Goal: Task Accomplishment & Management: Complete application form

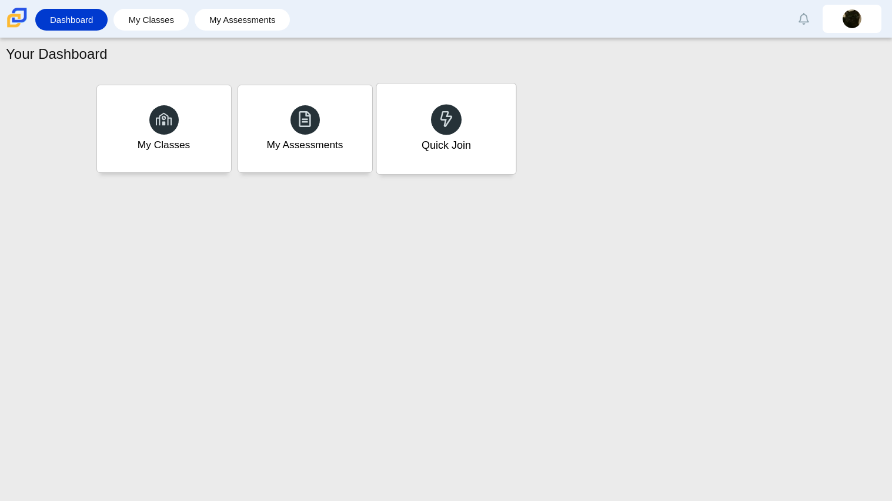
click at [449, 136] on div "Quick Join" at bounding box center [445, 128] width 139 height 91
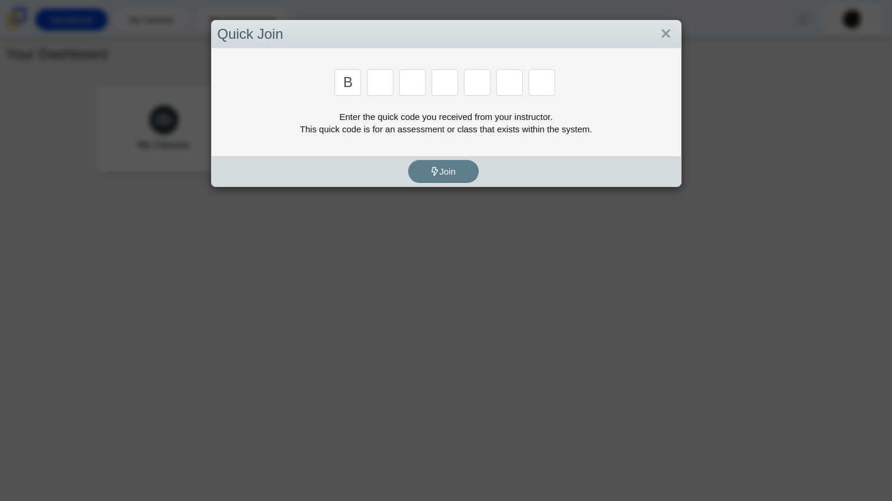
type input "b"
type input "m"
type input "3"
type input "6"
type input "5"
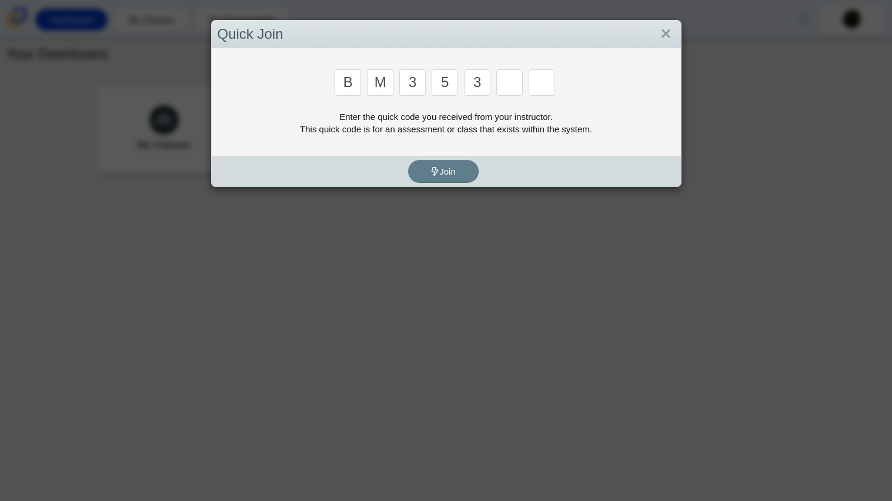
type input "3"
type input "g"
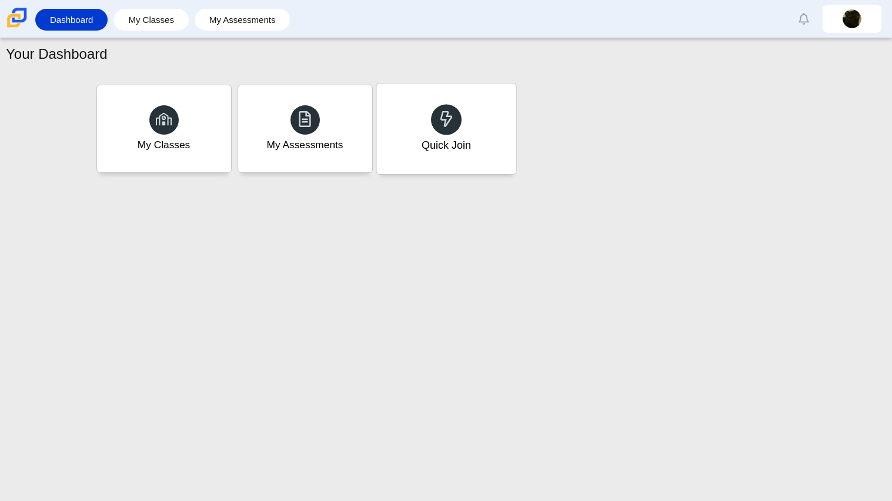
type input "b"
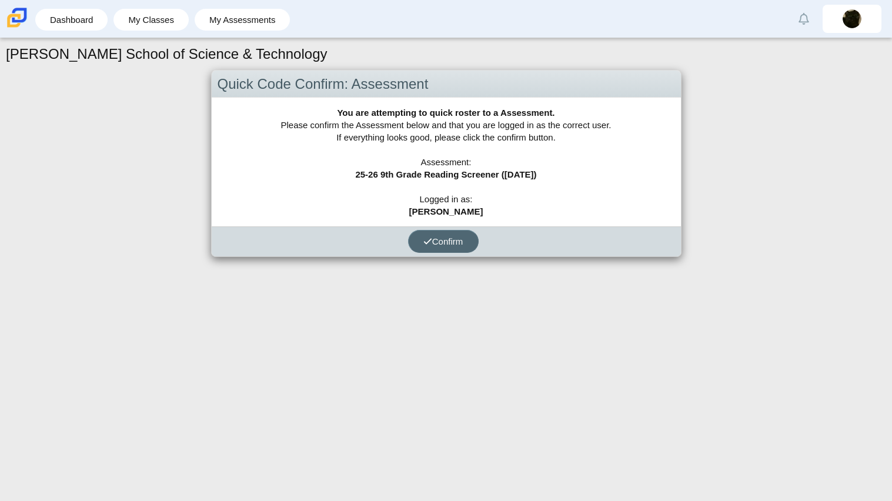
click at [432, 247] on button "Confirm" at bounding box center [443, 241] width 71 height 23
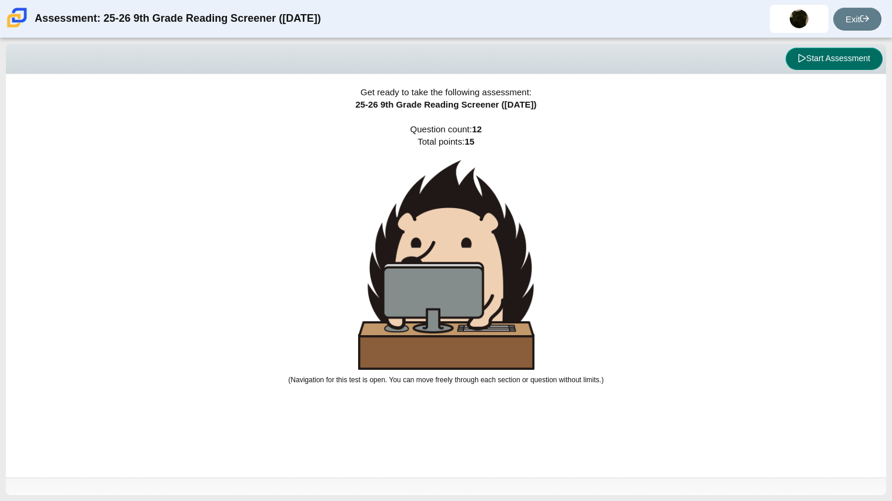
click at [815, 52] on button "Start Assessment" at bounding box center [833, 59] width 97 height 22
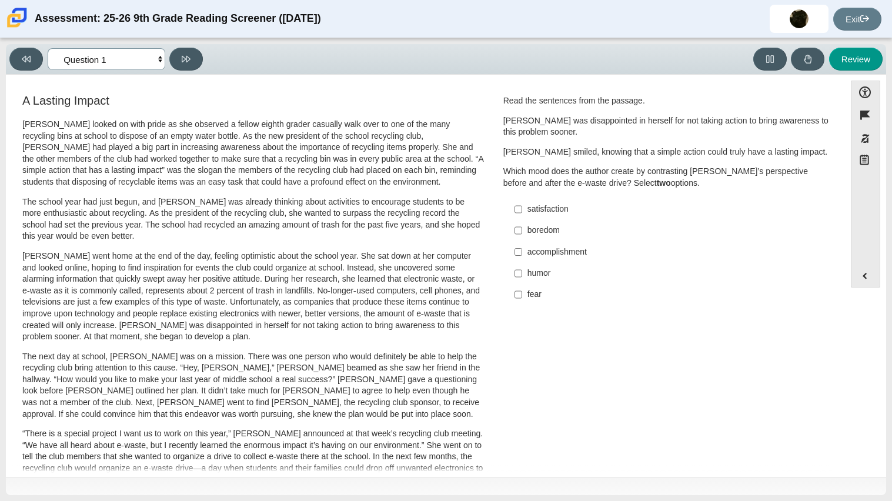
click at [101, 65] on select "Questions Question 1 Question 2 Question 3 Question 4 Question 5 Question 6 Que…" at bounding box center [107, 59] width 118 height 22
click at [48, 48] on select "Questions Question 1 Question 2 Question 3 Question 4 Question 5 Question 6 Que…" at bounding box center [107, 59] width 118 height 22
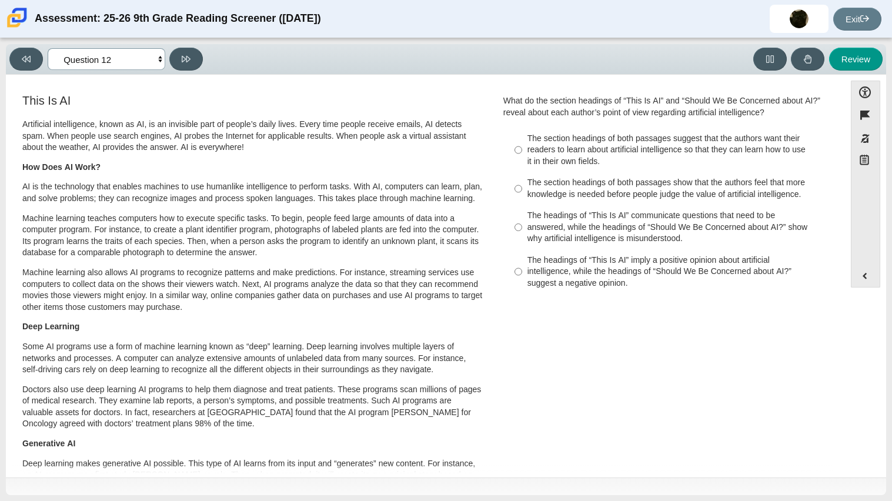
click at [130, 56] on select "Questions Question 1 Question 2 Question 3 Question 4 Question 5 Question 6 Que…" at bounding box center [107, 59] width 118 height 22
click at [48, 48] on select "Questions Question 1 Question 2 Question 3 Question 4 Question 5 Question 6 Que…" at bounding box center [107, 59] width 118 height 22
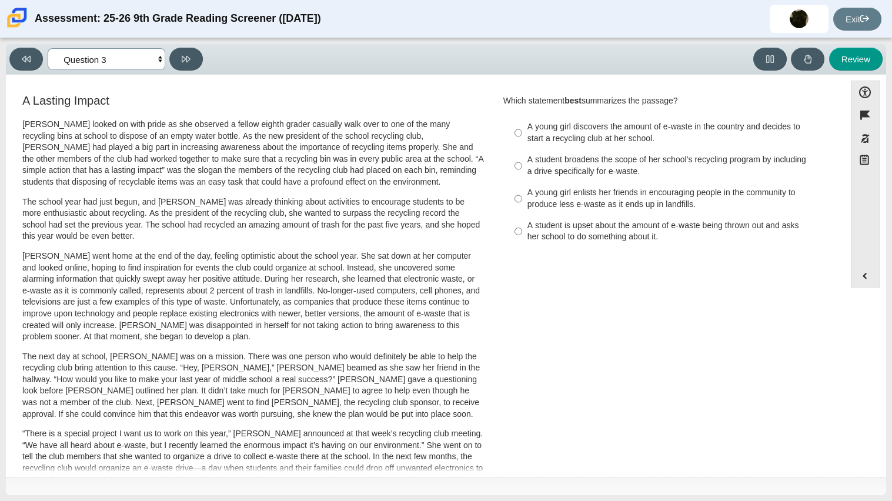
click at [120, 62] on select "Questions Question 1 Question 2 Question 3 Question 4 Question 5 Question 6 Que…" at bounding box center [107, 59] width 118 height 22
select select "ccc5b315-3c7c-471c-bf90-f22c8299c798"
click at [48, 48] on select "Questions Question 1 Question 2 Question 3 Question 4 Question 5 Question 6 Que…" at bounding box center [107, 59] width 118 height 22
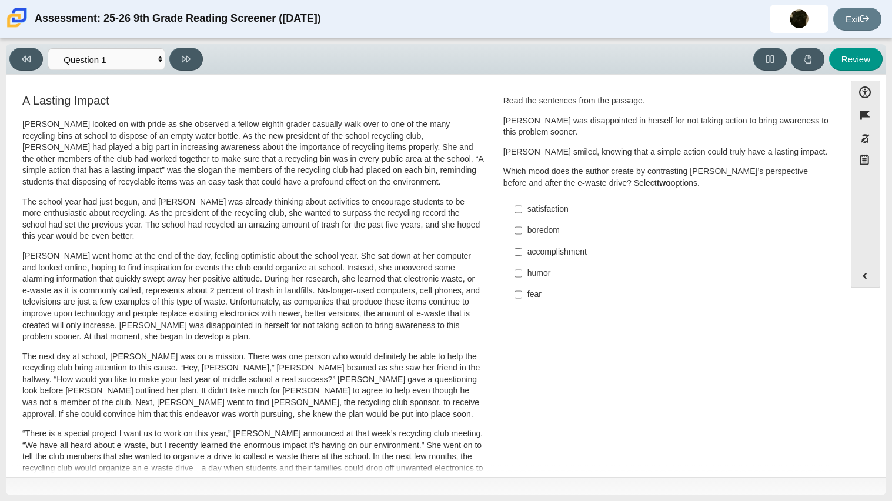
click at [537, 252] on div "accomplishment" at bounding box center [675, 252] width 297 height 12
click at [522, 252] on input "accomplishment accomplishment" at bounding box center [518, 251] width 8 height 21
checkbox input "true"
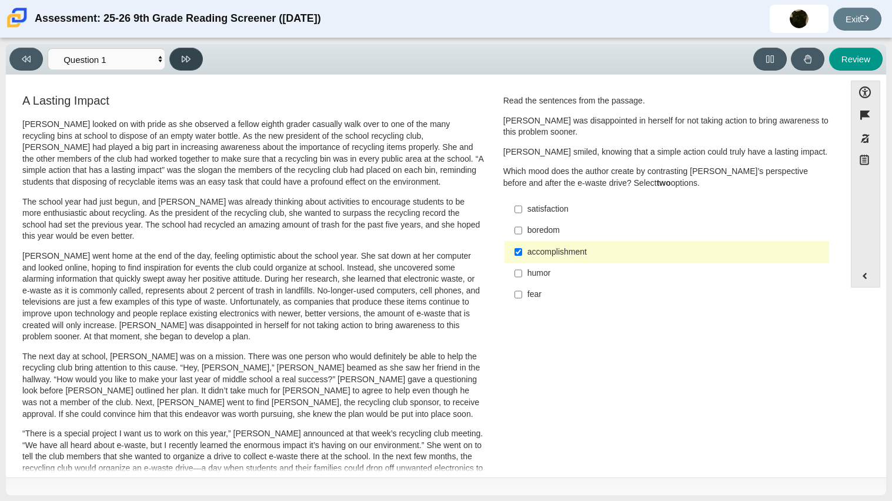
click at [177, 59] on button at bounding box center [186, 59] width 34 height 23
select select "0ff64528-ffd7-428d-b192-babfaadd44e8"
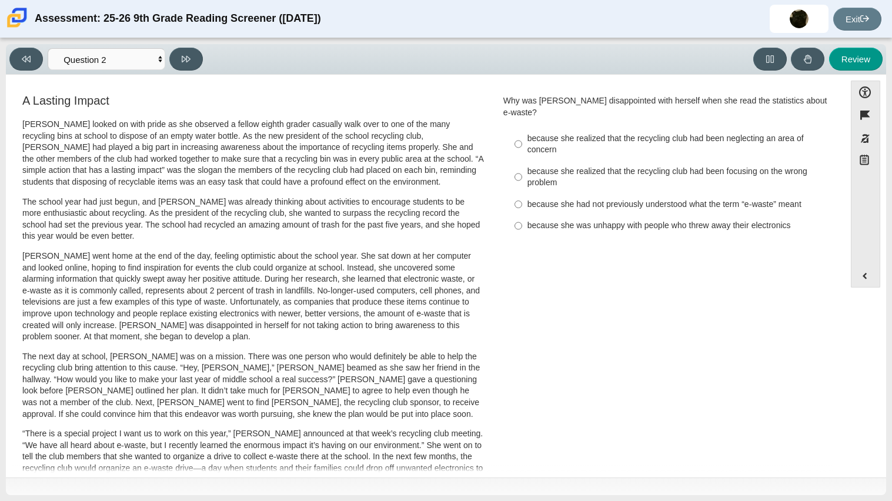
click at [533, 173] on div "because she realized that the recycling club had been focusing on the wrong pro…" at bounding box center [675, 177] width 297 height 23
click at [522, 173] on input "because she realized that the recycling club had been focusing on the wrong pro…" at bounding box center [518, 176] width 8 height 33
radio input "true"
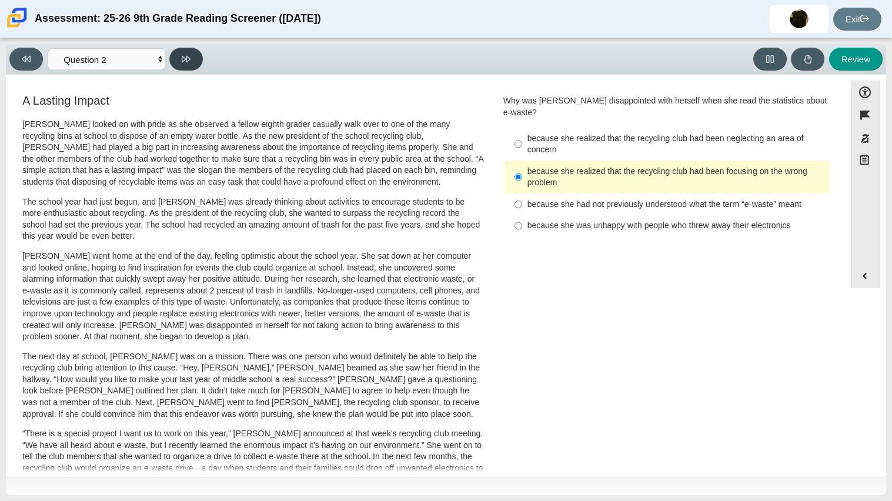
click at [170, 62] on button at bounding box center [186, 59] width 34 height 23
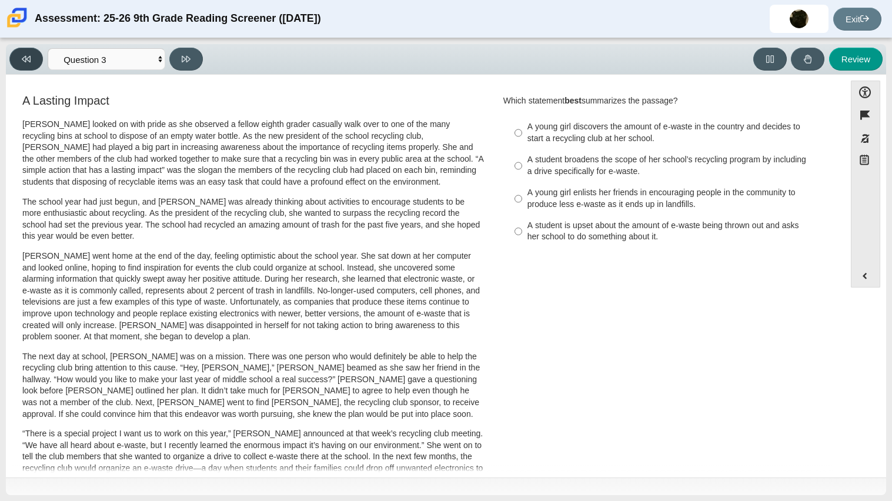
click at [18, 66] on button at bounding box center [26, 59] width 34 height 23
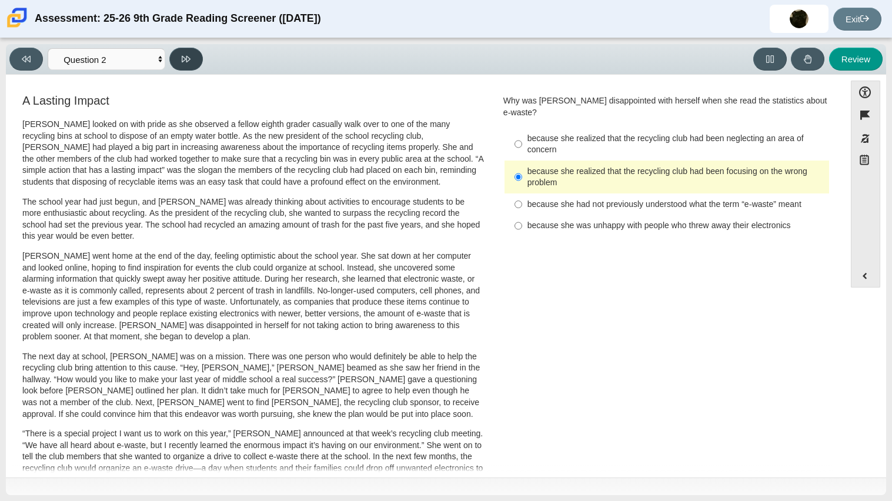
click at [172, 52] on button at bounding box center [186, 59] width 34 height 23
select select "7ce3d843-6974-4858-901c-1ff39630e843"
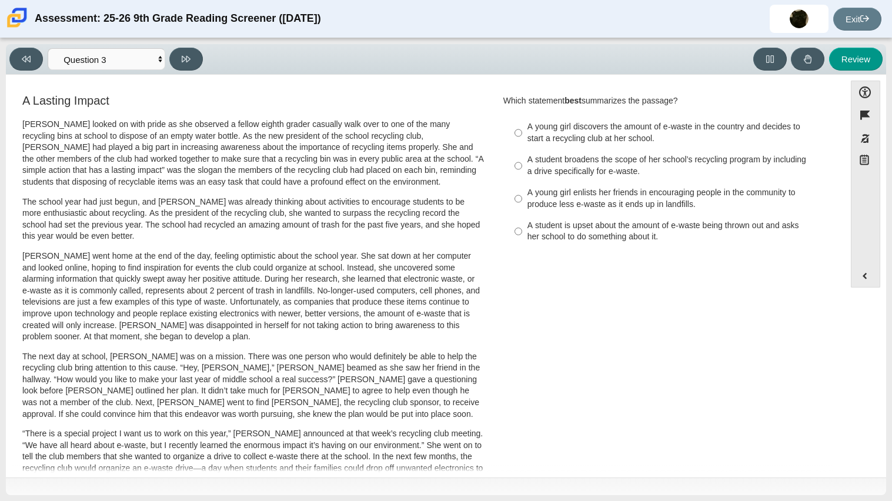
click at [540, 120] on label "A young girl discovers the amount of e-waste in the country and decides to star…" at bounding box center [667, 132] width 323 height 33
click at [522, 120] on input "A young girl discovers the amount of e-waste in the country and decides to star…" at bounding box center [518, 132] width 8 height 33
radio input "true"
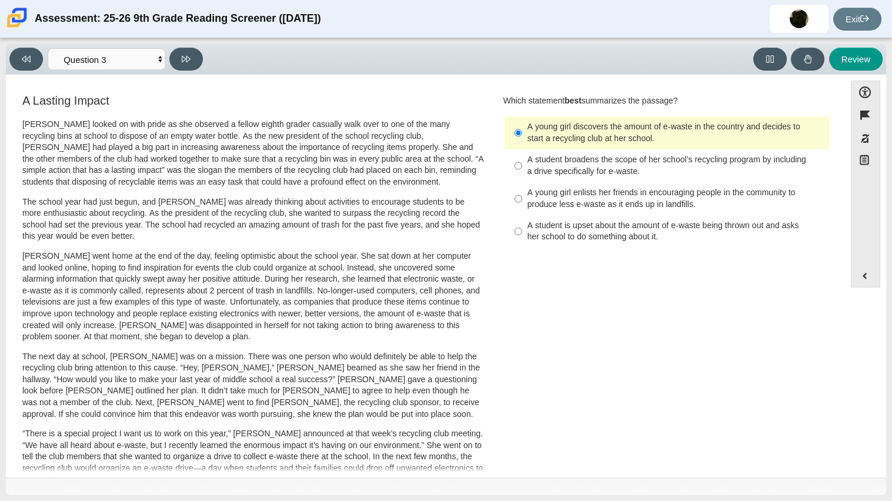
click at [600, 199] on div "A young girl enlists her friends in encouraging people in the community to prod…" at bounding box center [675, 198] width 297 height 23
click at [522, 199] on input "A young girl enlists her friends in encouraging people in the community to prod…" at bounding box center [518, 198] width 8 height 33
radio input "true"
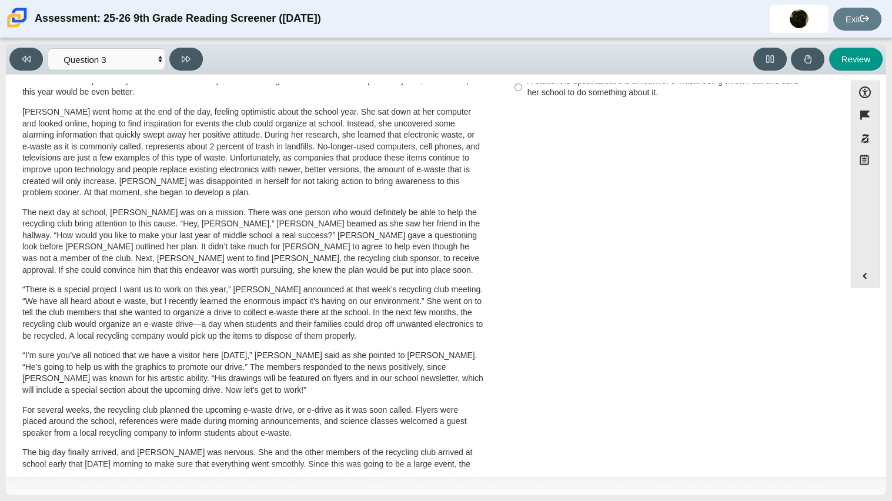
scroll to position [279, 0]
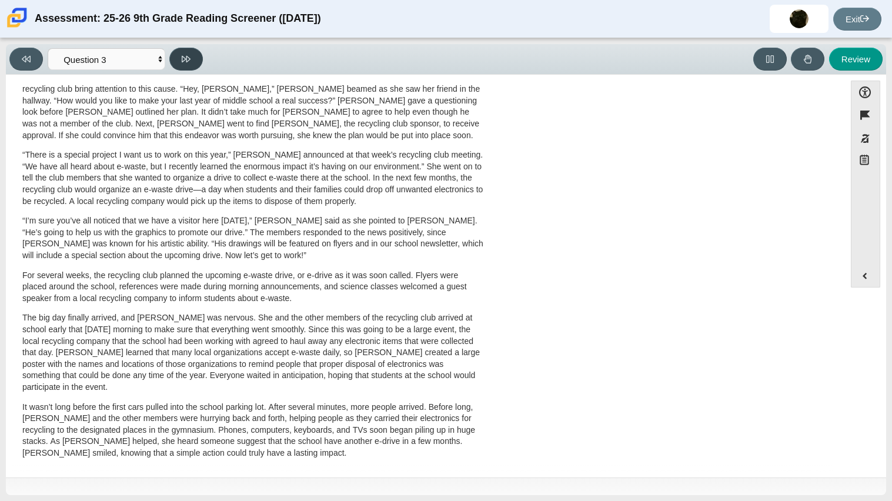
click at [182, 62] on icon at bounding box center [186, 59] width 9 height 9
select select "ca9ea0f1-49c5-4bd1-83b0-472c18652b42"
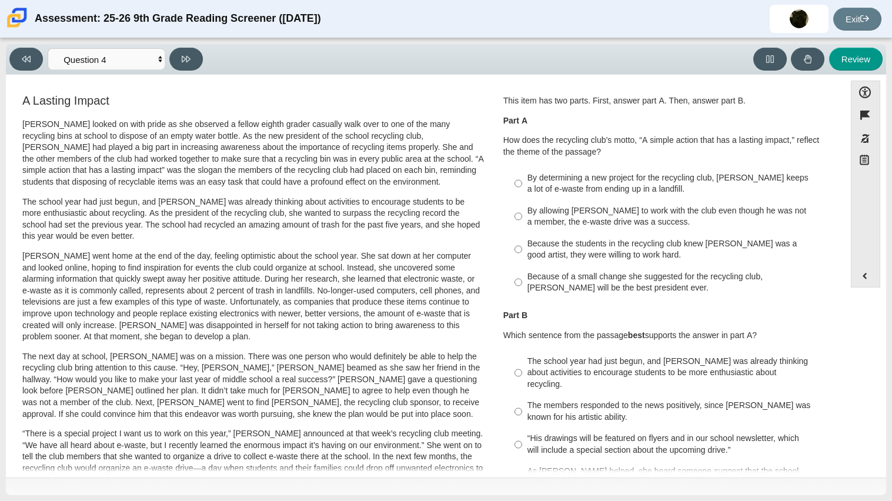
click at [725, 192] on div "By determining a new project for the recycling club, Scarlett keeps a lot of e-…" at bounding box center [675, 183] width 297 height 23
click at [522, 192] on input "By determining a new project for the recycling club, Scarlett keeps a lot of e-…" at bounding box center [518, 183] width 8 height 33
radio input "true"
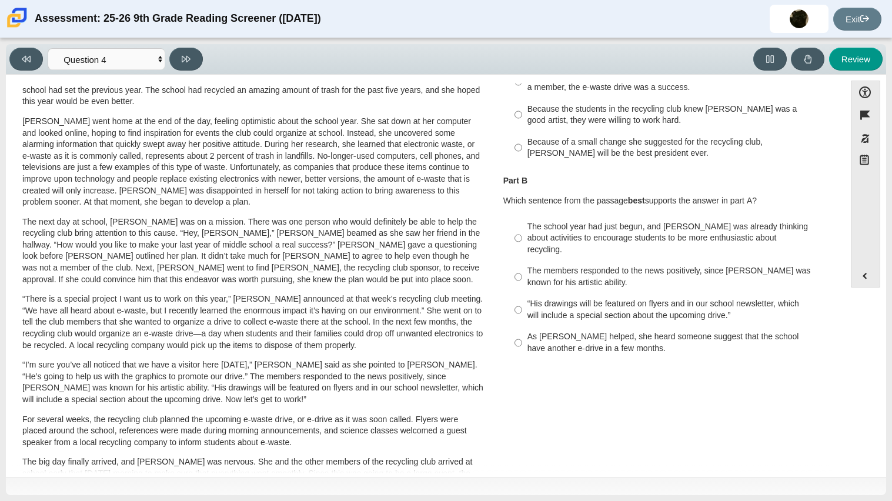
scroll to position [135, 0]
click at [724, 228] on div "The school year had just begun, and Scarlett was already thinking about activit…" at bounding box center [675, 237] width 297 height 35
click at [522, 228] on input "The school year had just begun, and Scarlett was already thinking about activit…" at bounding box center [518, 237] width 8 height 45
radio input "true"
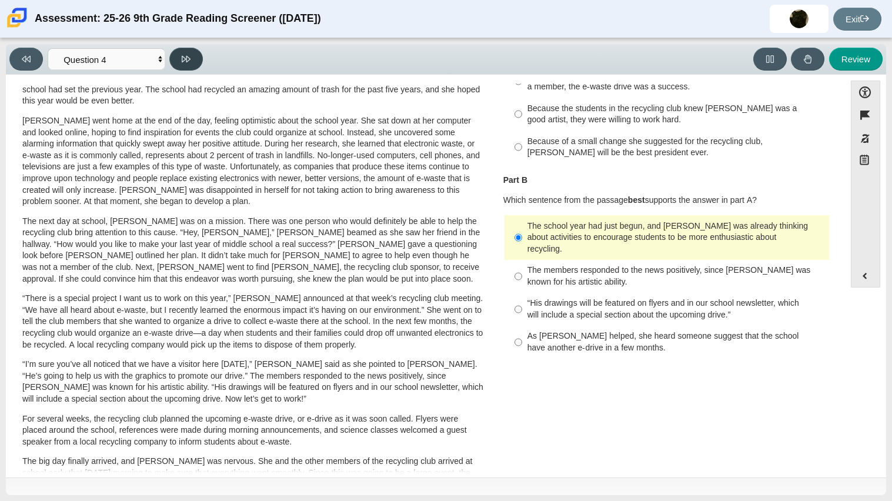
click at [186, 55] on icon at bounding box center [186, 59] width 9 height 9
select select "e41f1a79-e29f-4095-8030-a53364015bed"
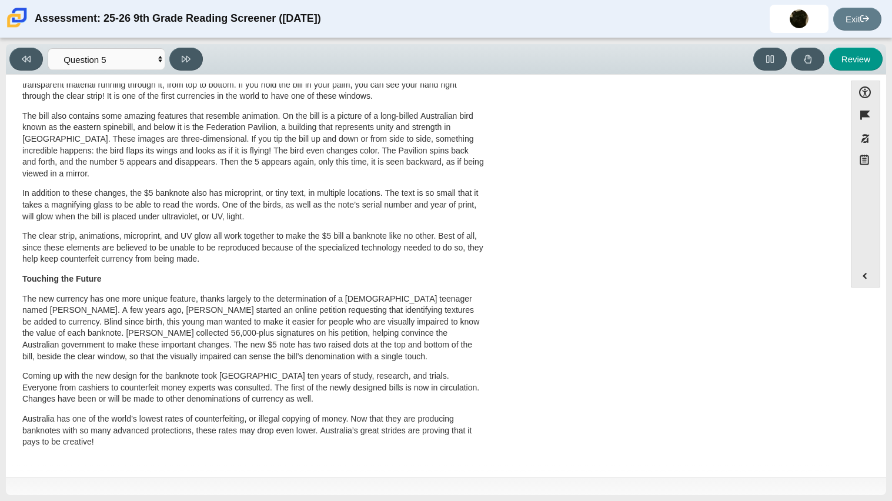
scroll to position [0, 0]
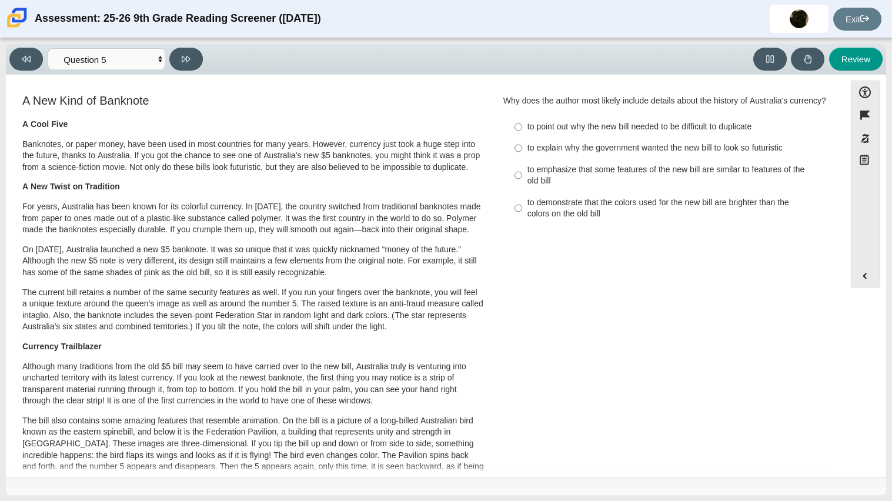
click at [544, 121] on div "to point out why the new bill needed to be difficult to duplicate" at bounding box center [675, 127] width 297 height 12
click at [522, 121] on input "to point out why the new bill needed to be difficult to duplicate to point out …" at bounding box center [518, 126] width 8 height 21
radio input "true"
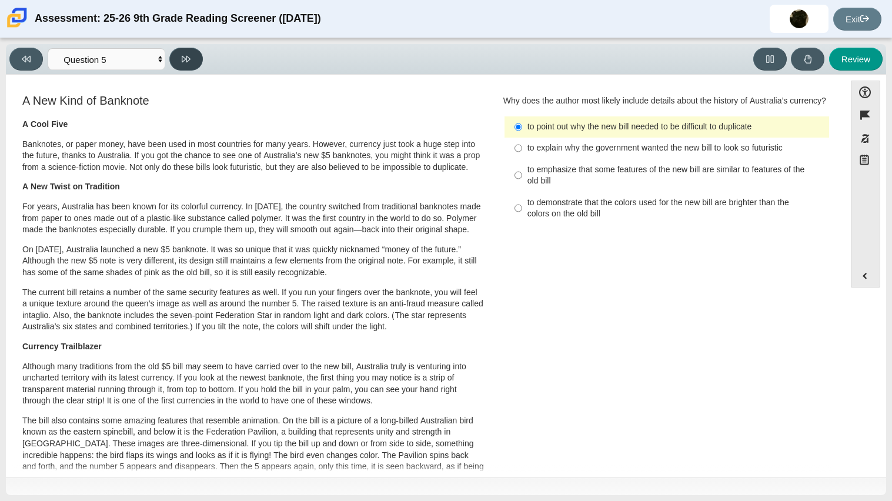
click at [190, 63] on button at bounding box center [186, 59] width 34 height 23
select select "69146e31-7b3d-4a3e-9ce6-f30c24342ae0"
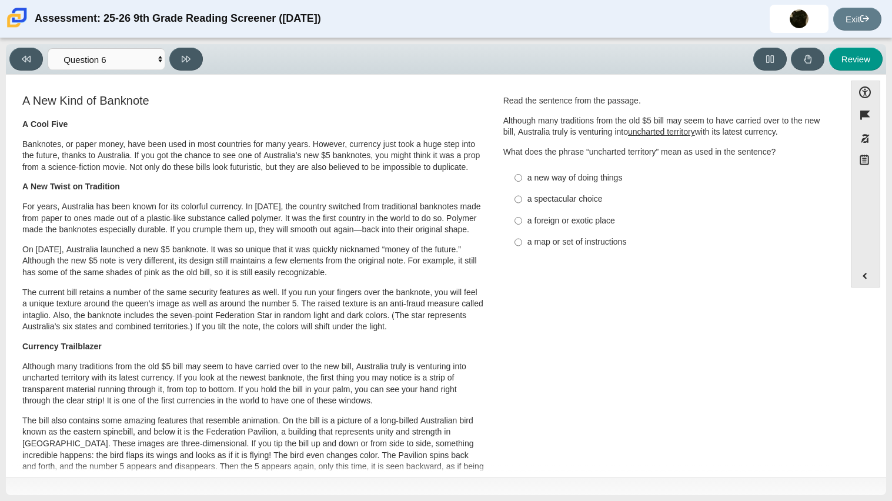
click at [608, 173] on div "a new way of doing things" at bounding box center [675, 178] width 297 height 12
click at [522, 173] on input "a new way of doing things a new way of doing things" at bounding box center [518, 177] width 8 height 21
radio input "true"
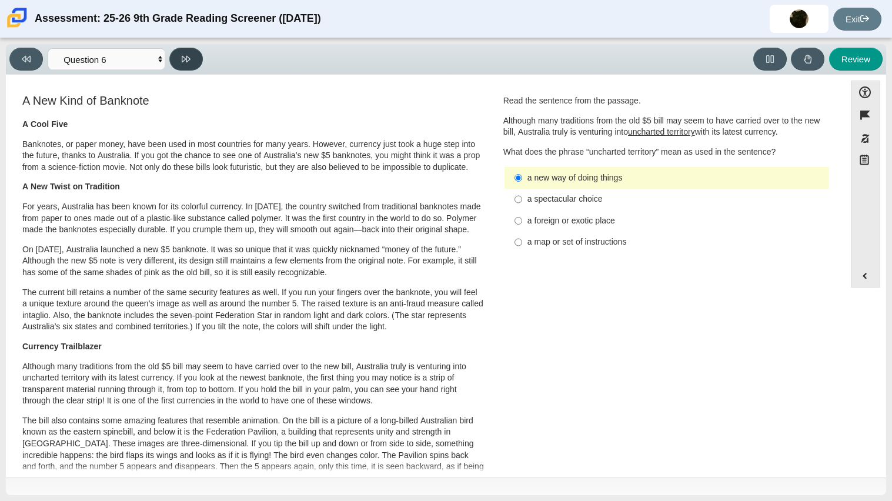
click at [195, 67] on button at bounding box center [186, 59] width 34 height 23
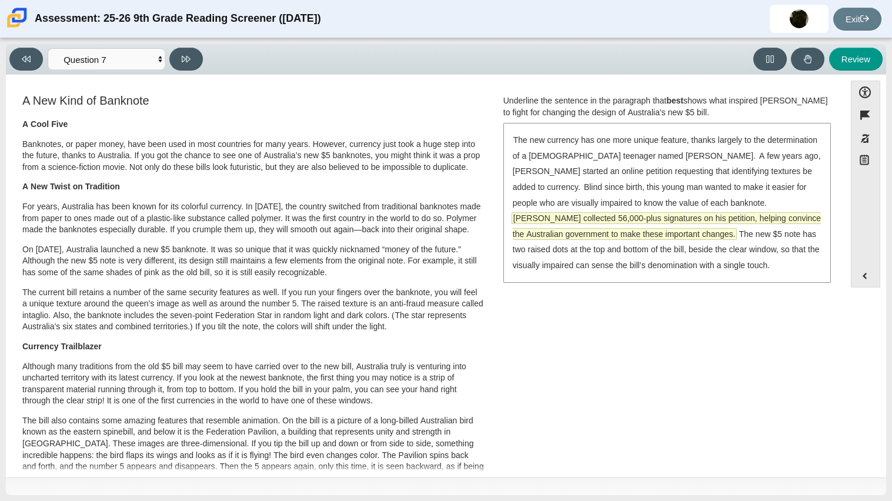
click at [675, 213] on span "McLeod collected 56,000-plus signatures on his petition, helping convince the A…" at bounding box center [667, 226] width 308 height 26
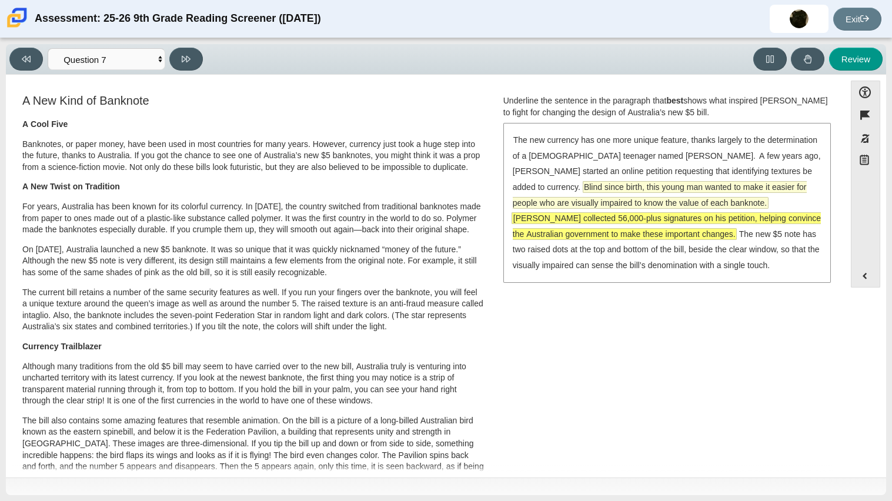
click at [668, 185] on span "Blind since birth, this young man wanted to make it easier for people who are v…" at bounding box center [660, 195] width 294 height 26
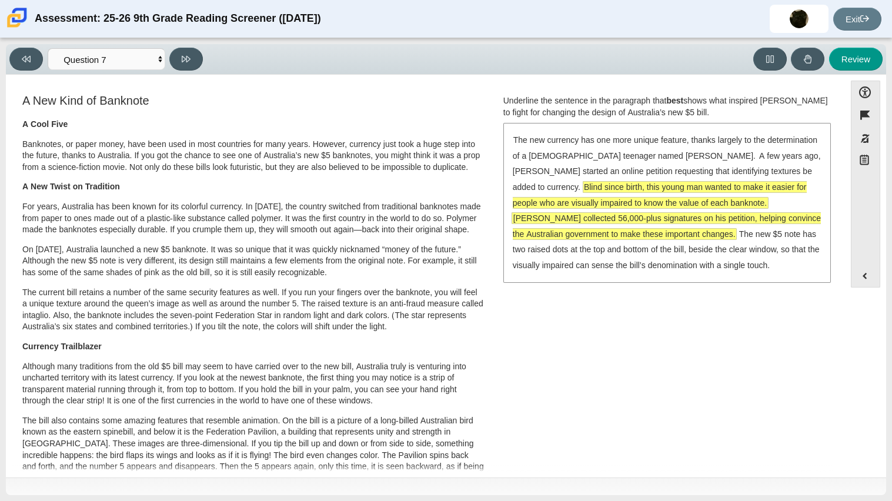
click at [675, 213] on span "McLeod collected 56,000-plus signatures on his petition, helping convince the A…" at bounding box center [667, 226] width 308 height 26
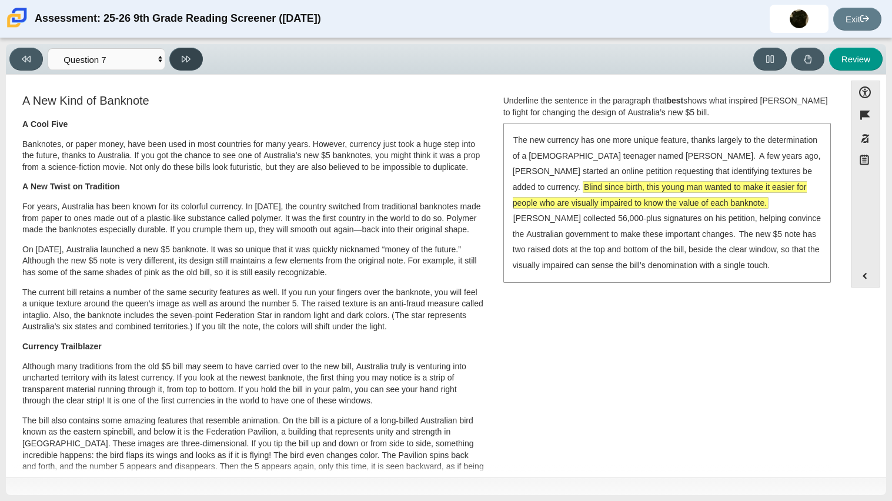
click at [185, 61] on icon at bounding box center [186, 59] width 9 height 9
select select "ea8338c2-a6a3-418e-a305-2b963b54a290"
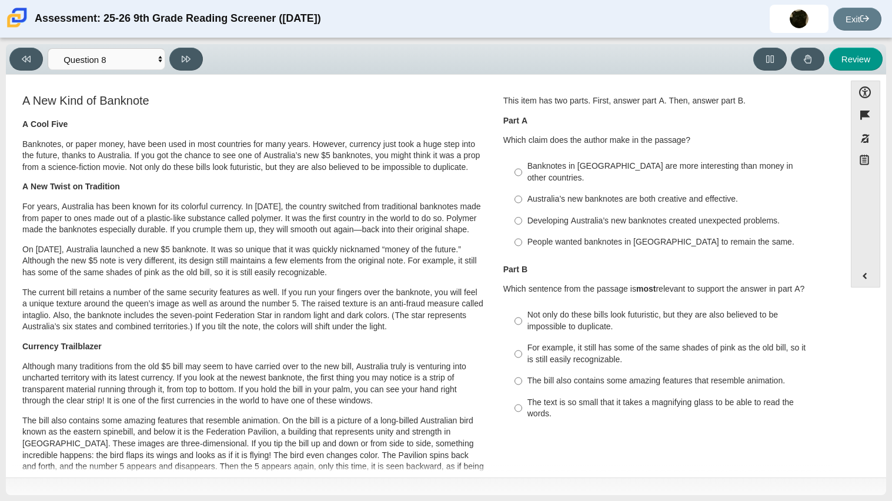
click at [657, 193] on div "Australia’s new banknotes are both creative and effective." at bounding box center [675, 199] width 297 height 12
click at [522, 189] on input "Australia’s new banknotes are both creative and effective. Australia’s new bank…" at bounding box center [518, 199] width 8 height 21
radio input "true"
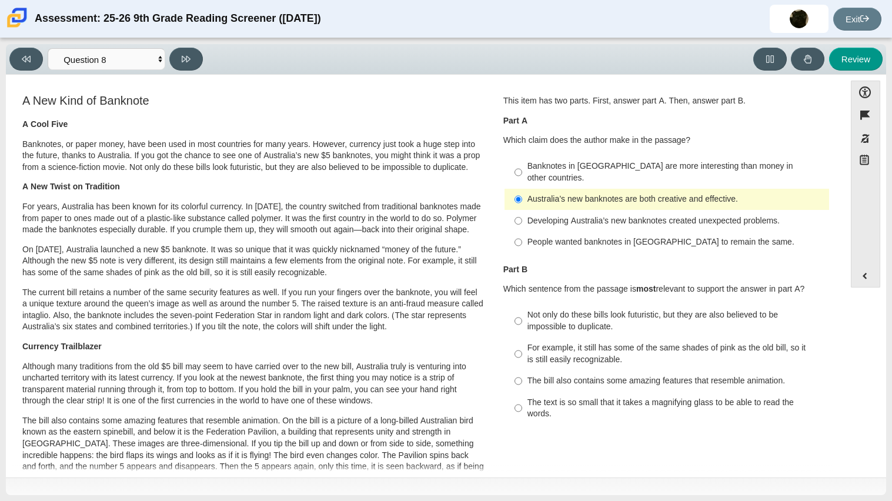
click at [715, 310] on div "Not only do these bills look futuristic, but they are also believed to be impos…" at bounding box center [675, 320] width 297 height 23
click at [522, 310] on input "Not only do these bills look futuristic, but they are also believed to be impos…" at bounding box center [518, 321] width 8 height 33
radio input "true"
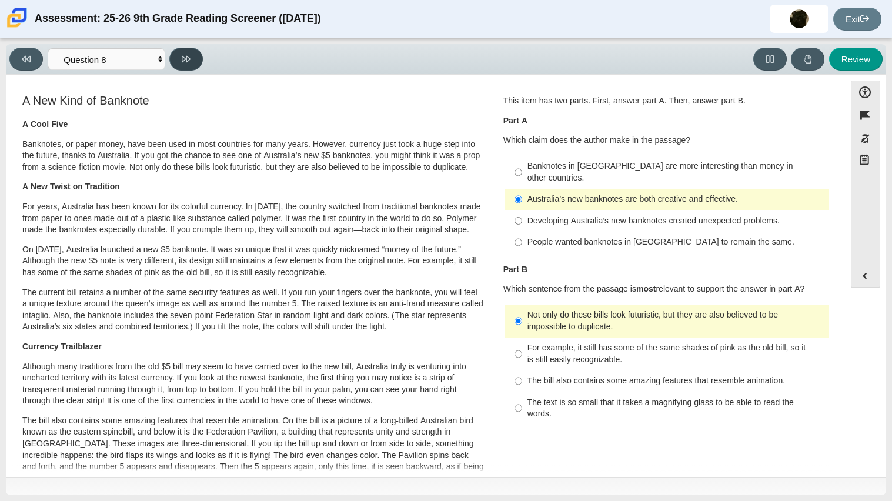
click at [178, 62] on button at bounding box center [186, 59] width 34 height 23
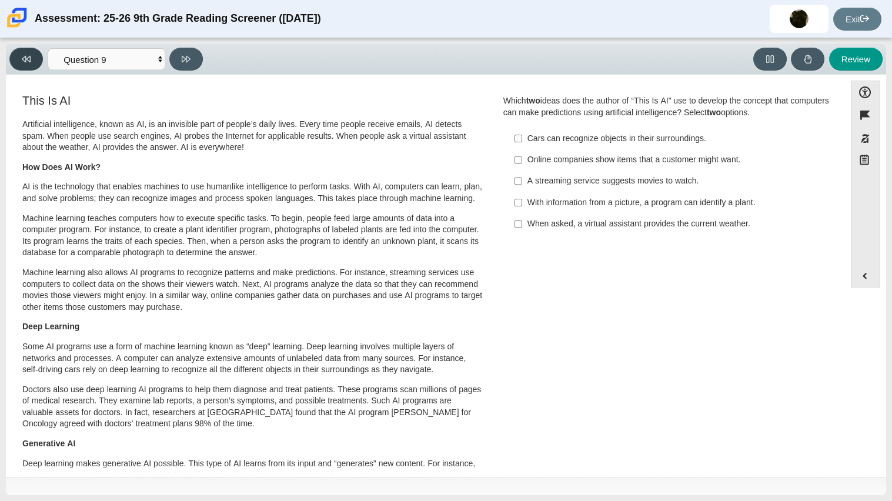
click at [25, 65] on button at bounding box center [26, 59] width 34 height 23
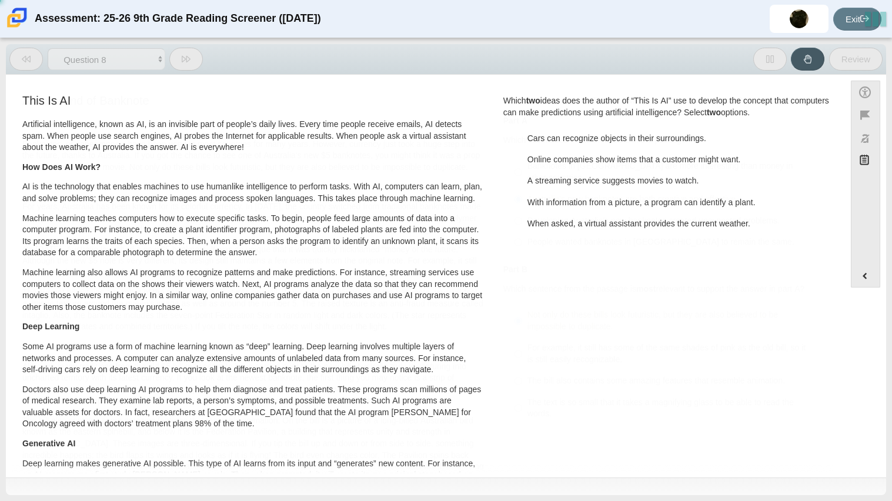
click at [25, 65] on button at bounding box center [26, 59] width 34 height 23
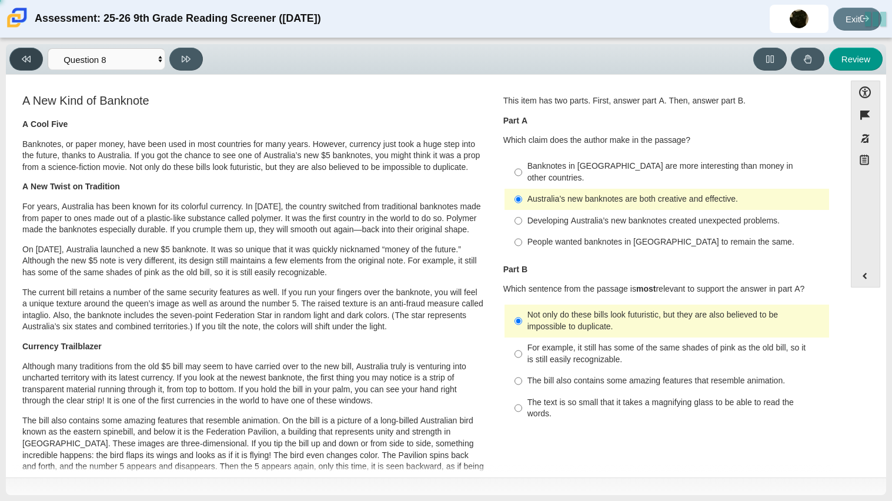
click at [25, 65] on button at bounding box center [26, 59] width 34 height 23
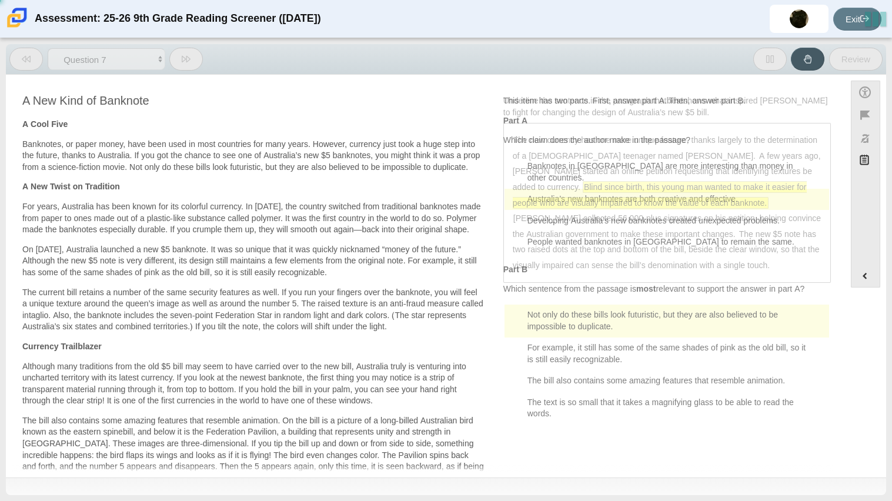
click at [25, 65] on button at bounding box center [26, 59] width 34 height 23
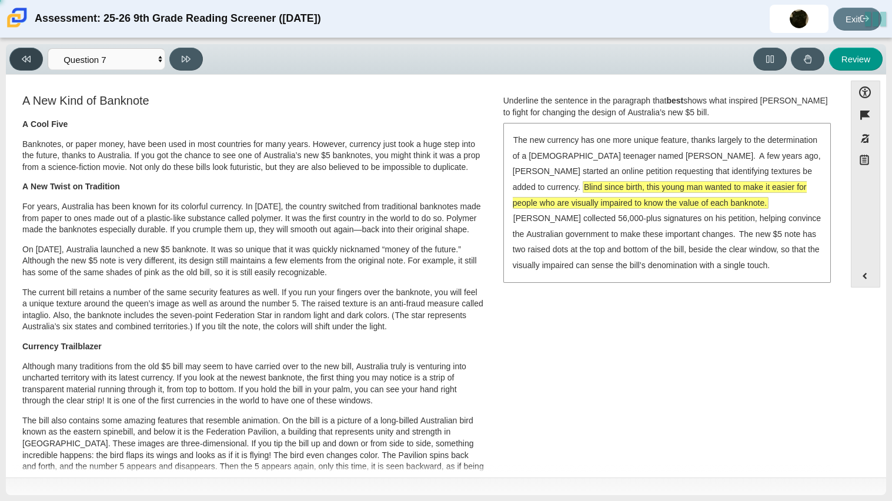
click at [25, 65] on button at bounding box center [26, 59] width 34 height 23
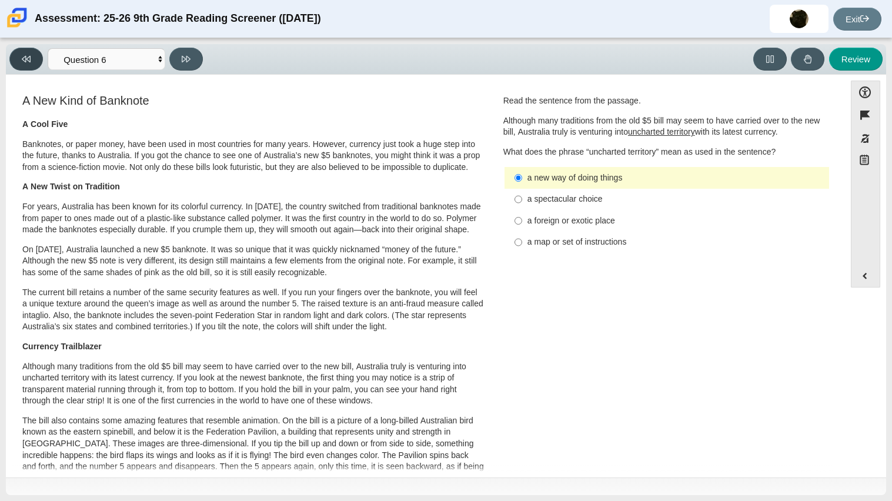
click at [25, 65] on button at bounding box center [26, 59] width 34 height 23
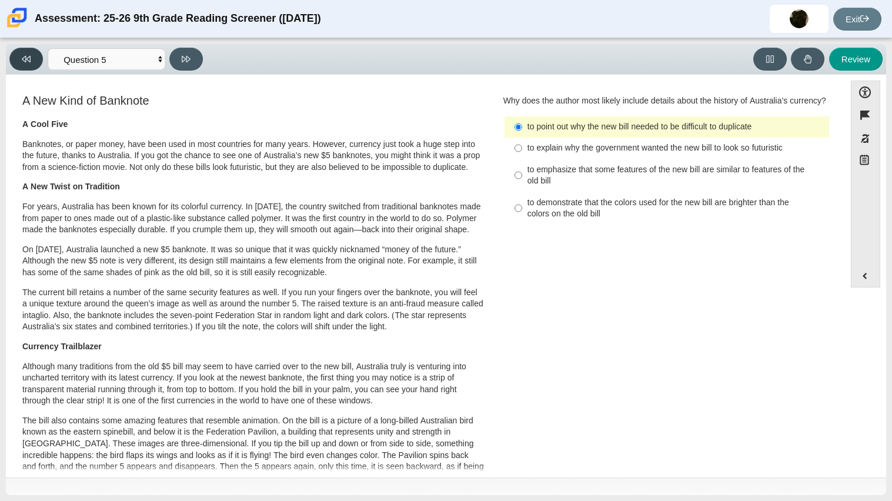
click at [25, 65] on button at bounding box center [26, 59] width 34 height 23
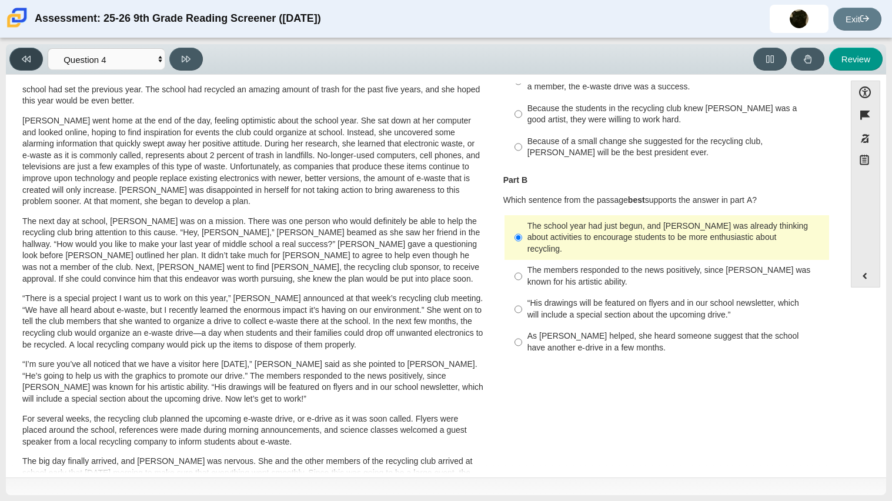
click at [25, 65] on button at bounding box center [26, 59] width 34 height 23
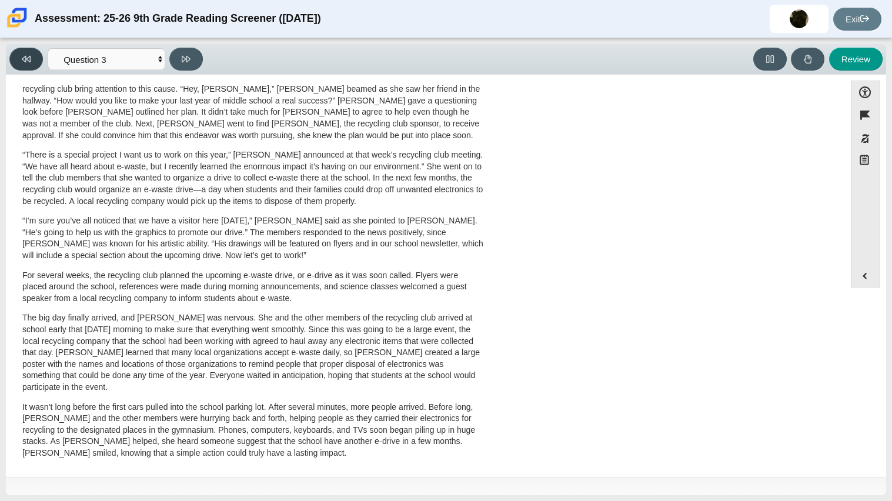
click at [25, 65] on button at bounding box center [26, 59] width 34 height 23
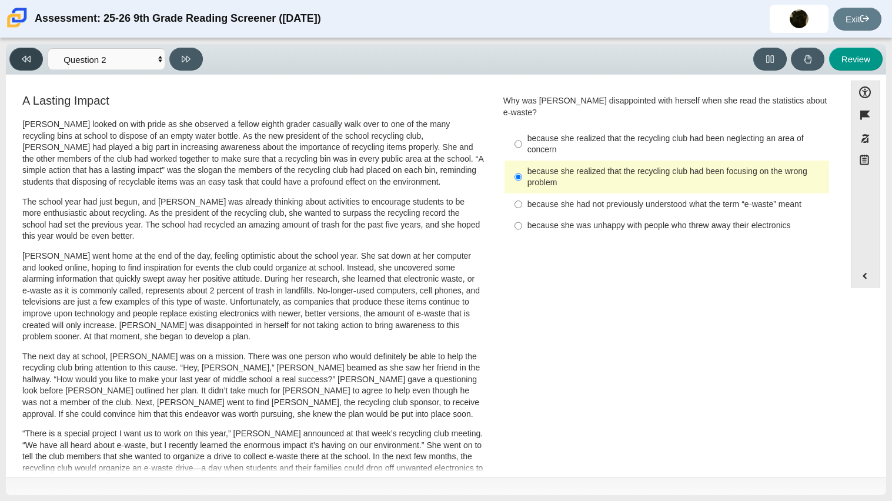
click at [20, 52] on button at bounding box center [26, 59] width 34 height 23
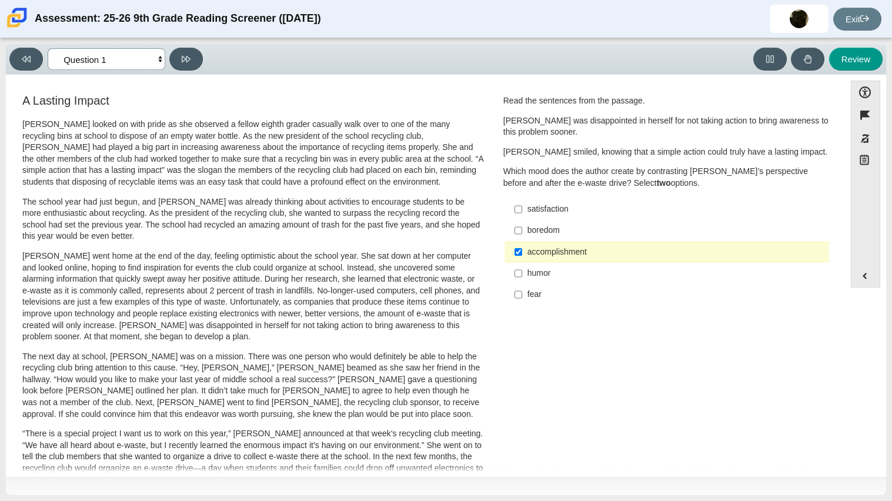
click at [156, 59] on select "Questions Question 1 Question 2 Question 3 Question 4 Question 5 Question 6 Que…" at bounding box center [107, 59] width 118 height 22
click at [48, 48] on select "Questions Question 1 Question 2 Question 3 Question 4 Question 5 Question 6 Que…" at bounding box center [107, 59] width 118 height 22
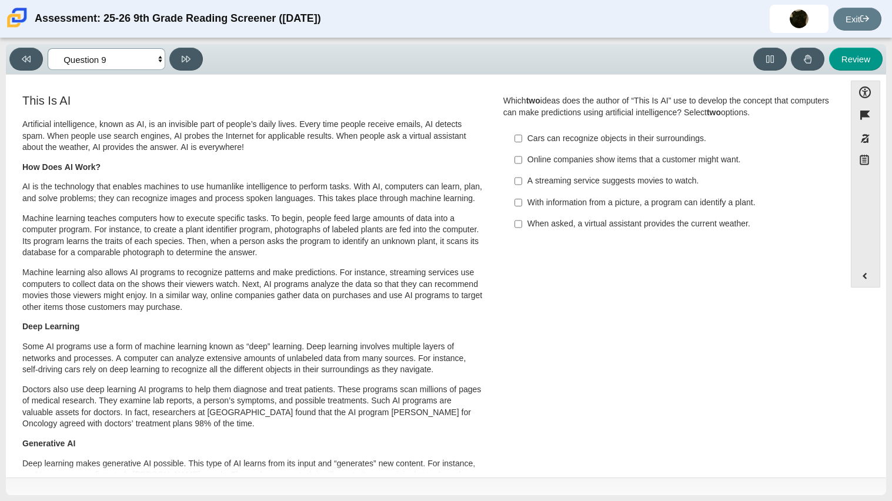
click at [126, 66] on select "Questions Question 1 Question 2 Question 3 Question 4 Question 5 Question 6 Que…" at bounding box center [107, 59] width 118 height 22
click at [48, 48] on select "Questions Question 1 Question 2 Question 3 Question 4 Question 5 Question 6 Que…" at bounding box center [107, 59] width 118 height 22
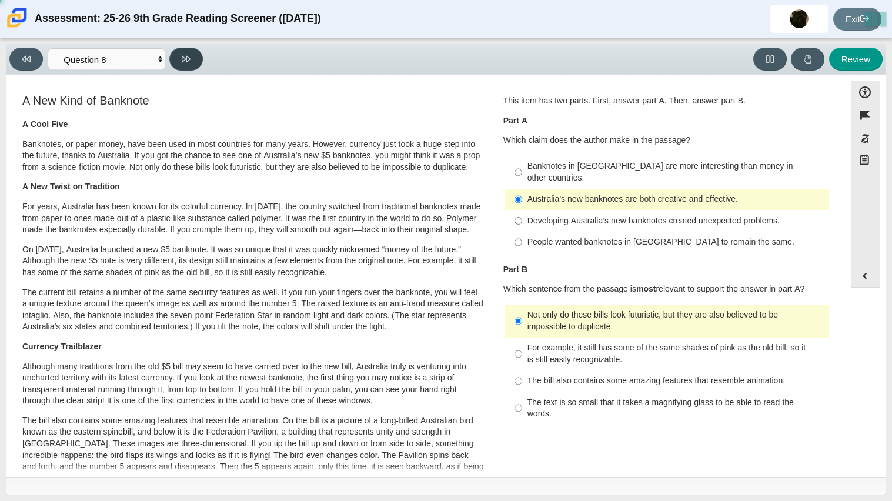
click at [178, 62] on button at bounding box center [186, 59] width 34 height 23
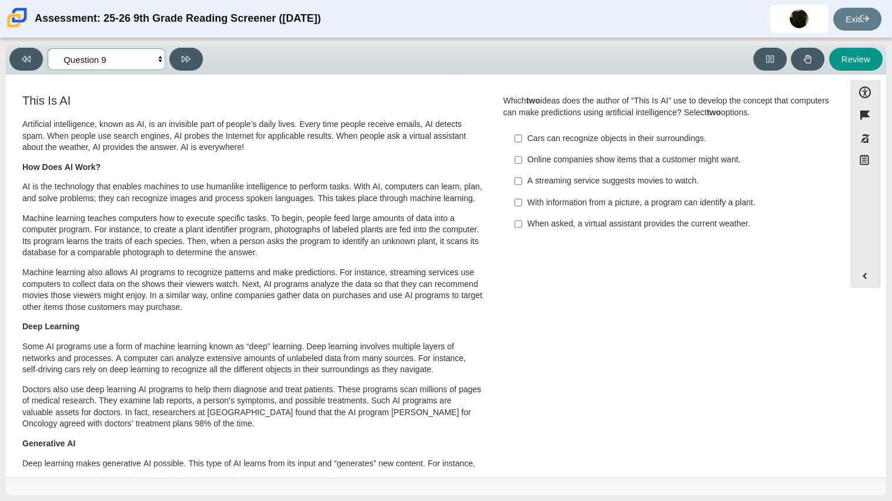
click at [95, 51] on select "Questions Question 1 Question 2 Question 3 Question 4 Question 5 Question 6 Que…" at bounding box center [107, 59] width 118 height 22
click at [48, 48] on select "Questions Question 1 Question 2 Question 3 Question 4 Question 5 Question 6 Que…" at bounding box center [107, 59] width 118 height 22
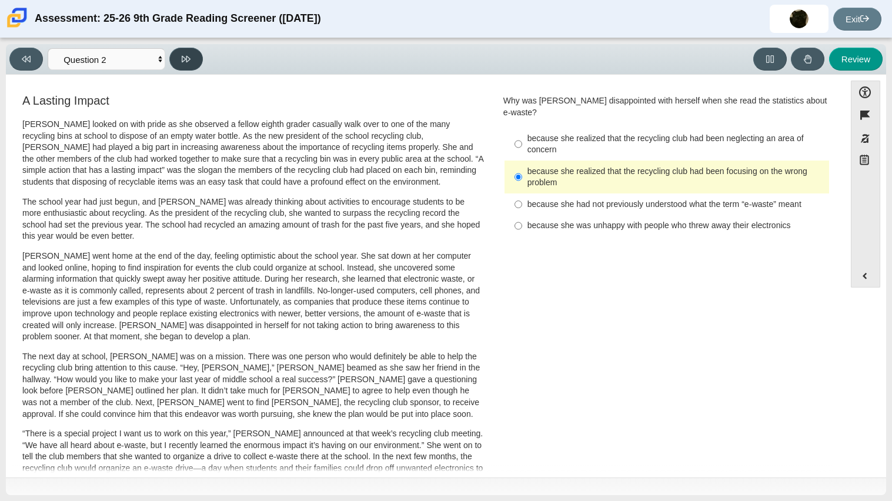
click at [186, 58] on icon at bounding box center [186, 59] width 9 height 6
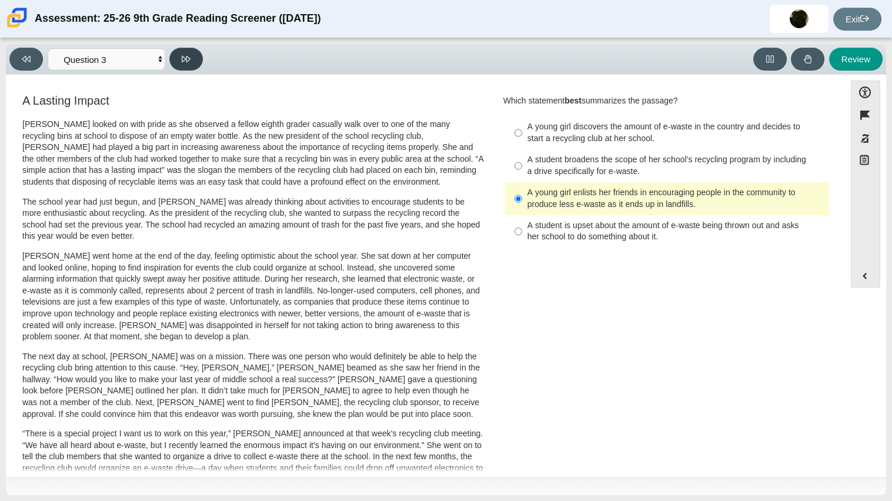
click at [190, 66] on button at bounding box center [186, 59] width 34 height 23
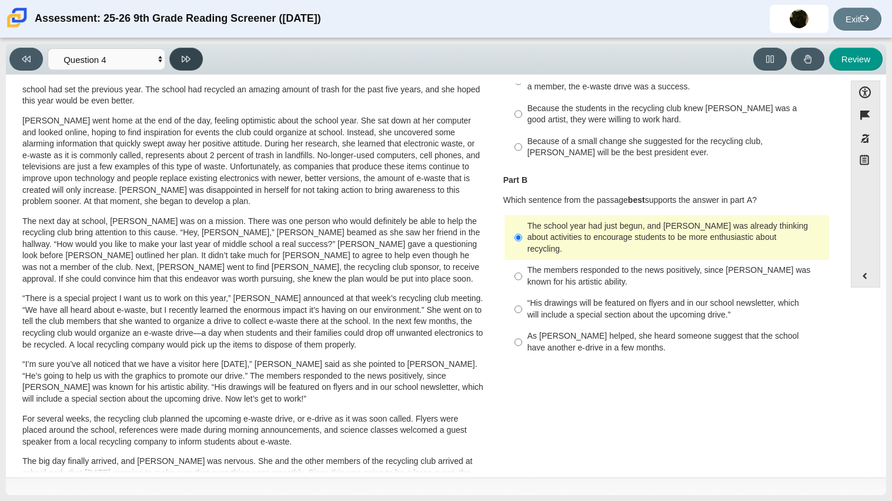
click at [185, 57] on icon at bounding box center [186, 59] width 9 height 6
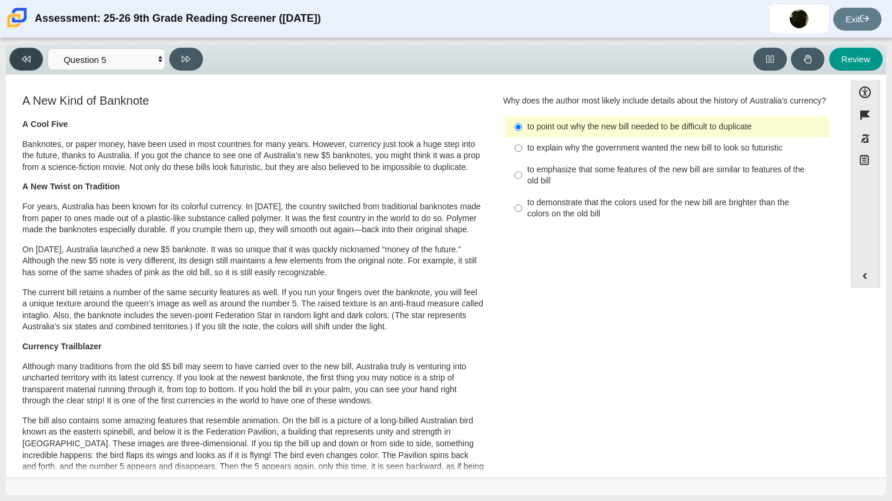
click at [30, 59] on icon at bounding box center [26, 59] width 9 height 6
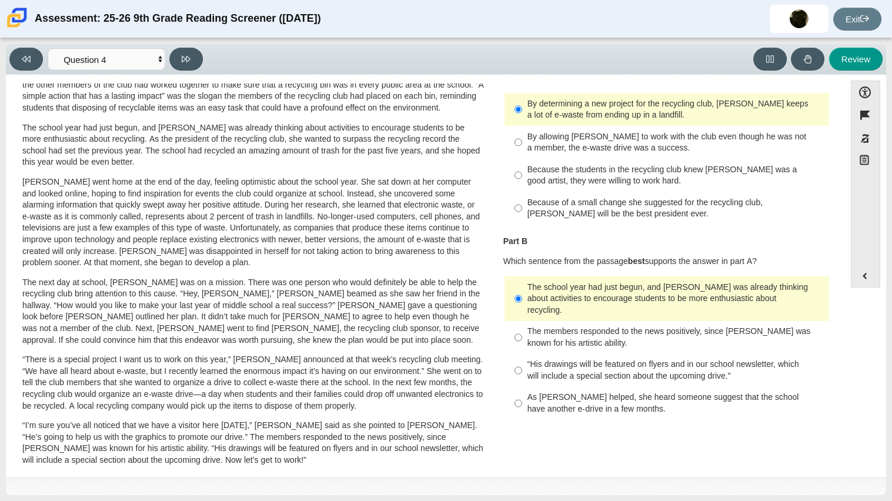
scroll to position [73, 0]
click at [175, 65] on button at bounding box center [186, 59] width 34 height 23
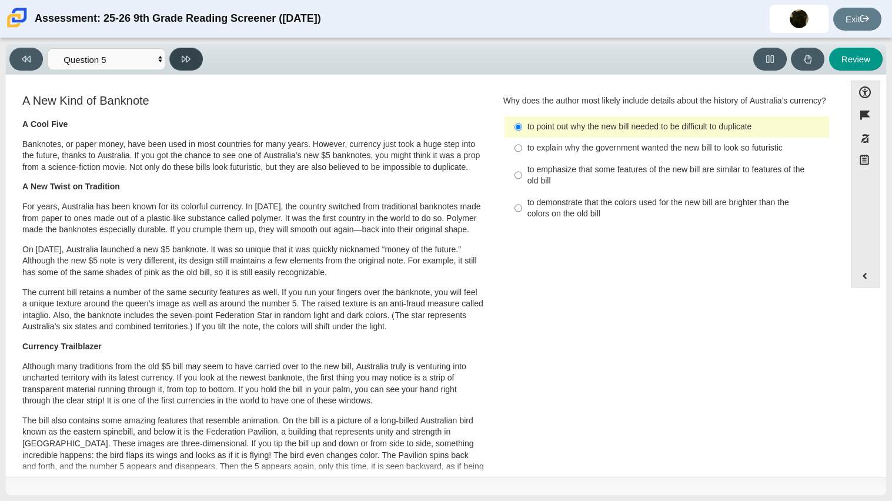
click at [175, 65] on button at bounding box center [186, 59] width 34 height 23
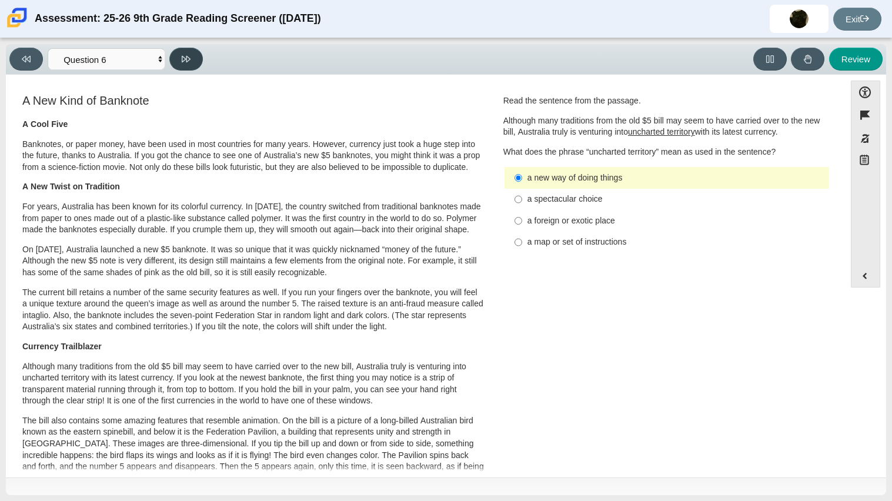
click at [175, 65] on button at bounding box center [186, 59] width 34 height 23
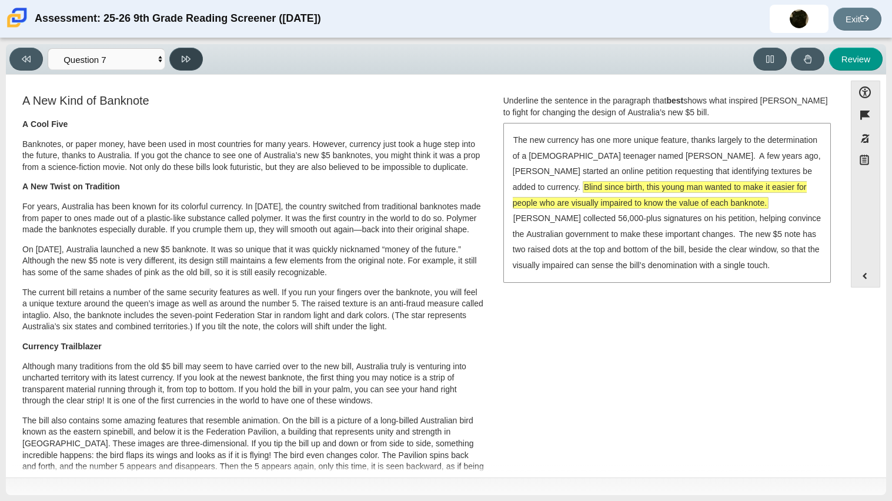
click at [183, 58] on icon at bounding box center [186, 59] width 9 height 9
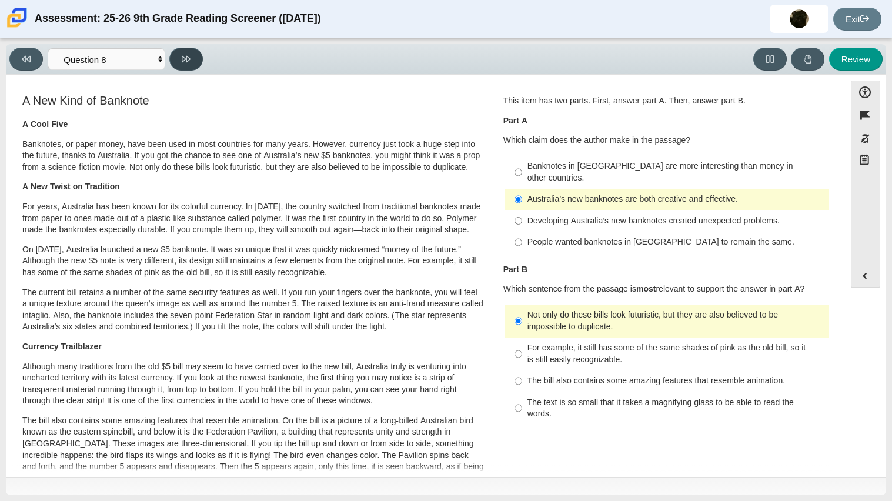
click at [183, 58] on icon at bounding box center [186, 59] width 9 height 9
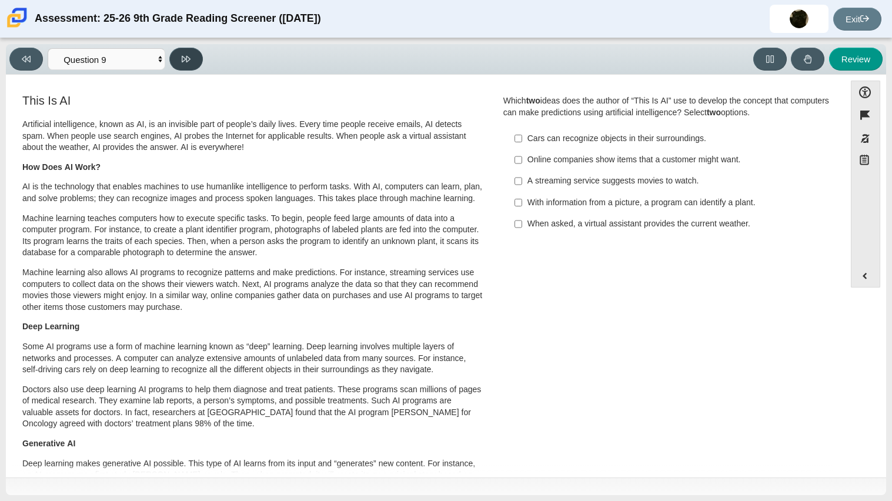
click at [183, 58] on icon at bounding box center [186, 59] width 9 height 9
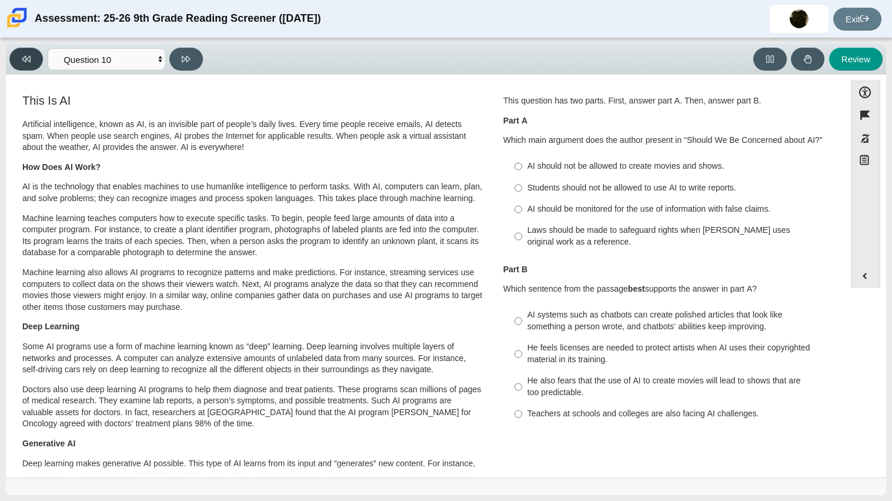
click at [31, 66] on button at bounding box center [26, 59] width 34 height 23
select select "89f058d6-b15c-4ef5-a4b3-fdaffb8868b6"
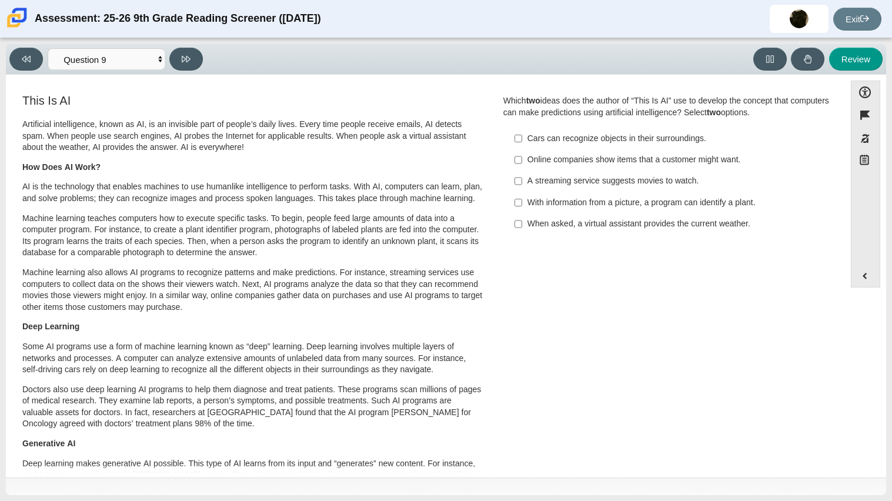
click at [645, 212] on label "With information from a picture, a program can identify a plant. With informati…" at bounding box center [667, 202] width 323 height 21
click at [522, 212] on input "With information from a picture, a program can identify a plant. With informati…" at bounding box center [518, 202] width 8 height 21
checkbox input "true"
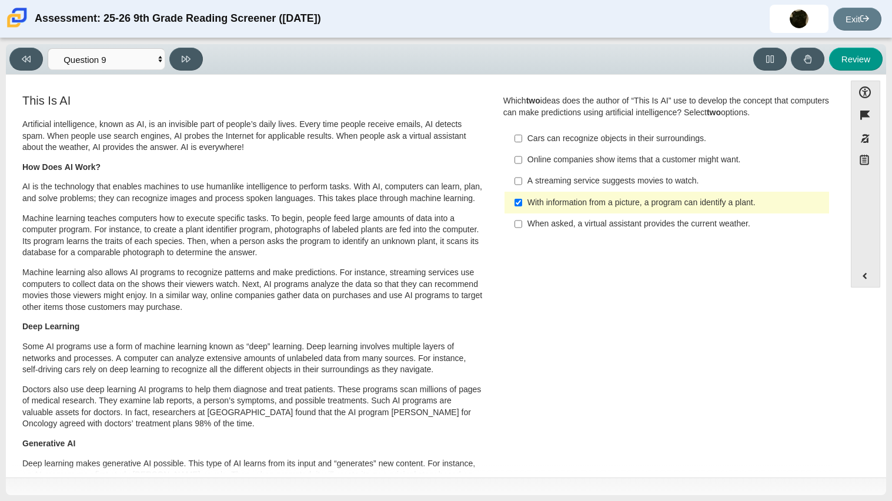
click at [693, 158] on div "Online companies show items that a customer might want." at bounding box center [675, 160] width 297 height 12
click at [522, 158] on input "Online companies show items that a customer might want. Online companies show i…" at bounding box center [518, 159] width 8 height 21
checkbox input "true"
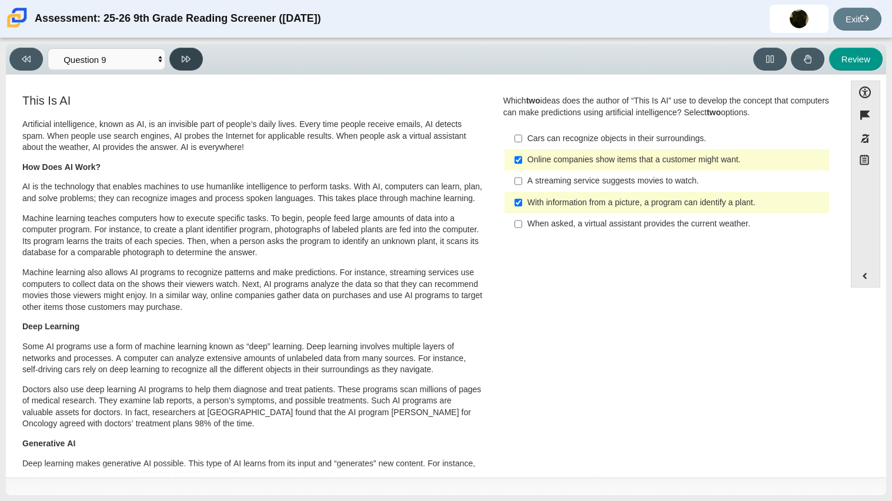
click at [193, 56] on button at bounding box center [186, 59] width 34 height 23
select select "cdf3c14e-a918-44d1-9b63-3db0fa81641e"
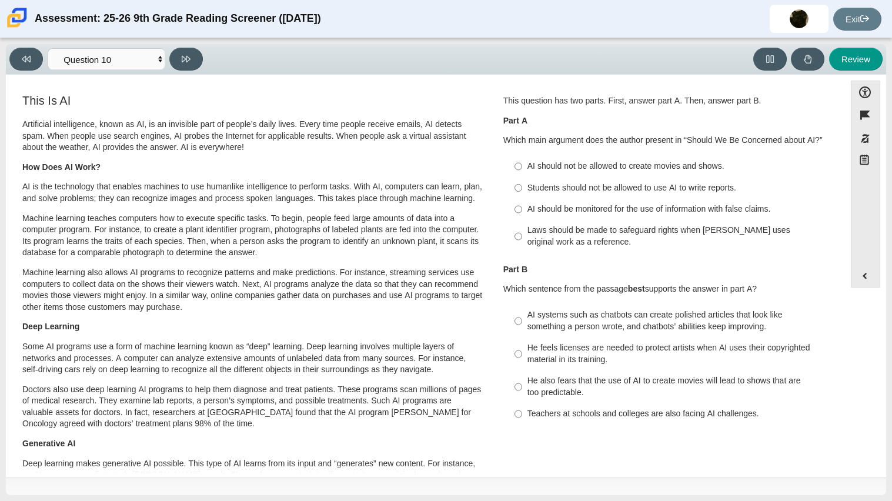
click at [631, 236] on div "Laws should be made to safeguard rights when AI uses original work as a referen…" at bounding box center [675, 236] width 297 height 23
click at [522, 236] on input "Laws should be made to safeguard rights when AI uses original work as a referen…" at bounding box center [518, 236] width 8 height 33
radio input "true"
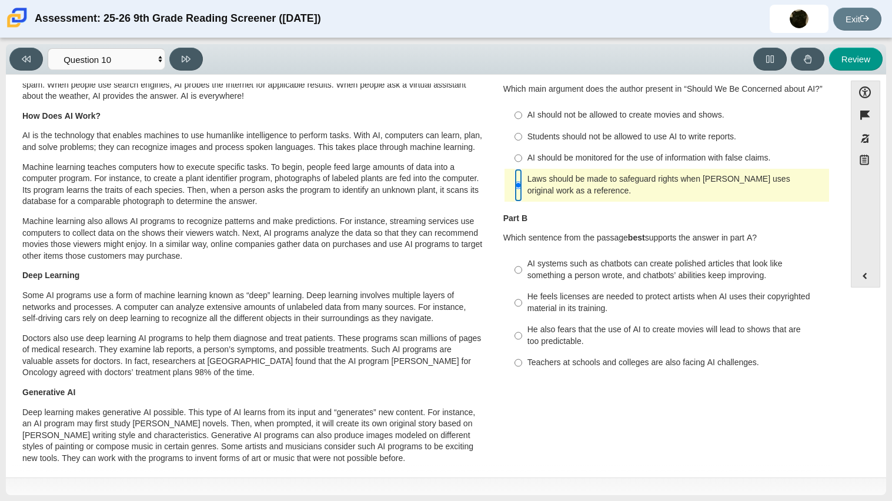
scroll to position [14, 0]
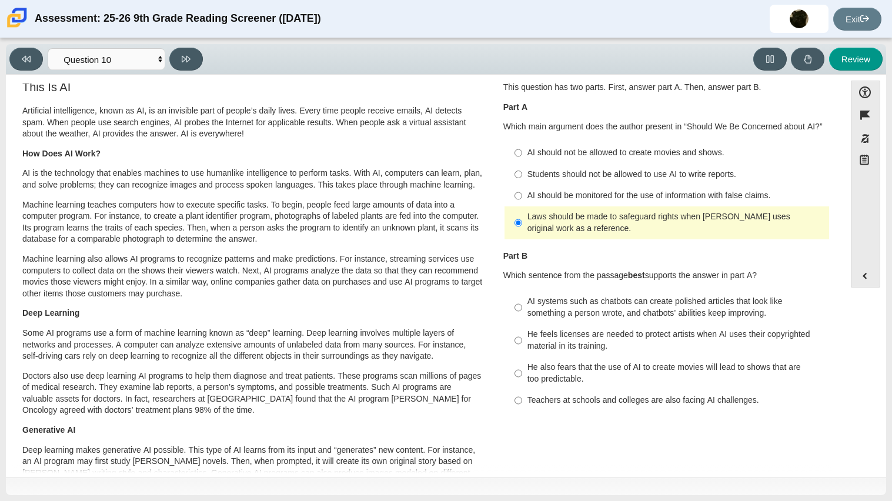
click at [568, 198] on div "AI should be monitored for the use of information with false claims." at bounding box center [675, 196] width 297 height 12
click at [522, 198] on input "AI should be monitored for the use of information with false claims. AI should …" at bounding box center [518, 195] width 8 height 21
radio input "true"
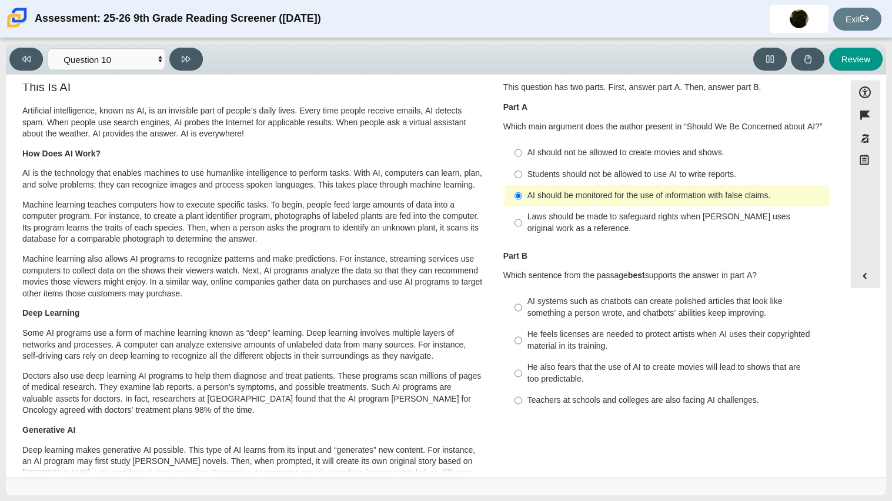
click at [571, 350] on div "He feels licenses are needed to protect artists when AI uses their copyrighted …" at bounding box center [675, 340] width 297 height 23
click at [522, 350] on input "He feels licenses are needed to protect artists when AI uses their copyrighted …" at bounding box center [518, 340] width 8 height 33
radio input "true"
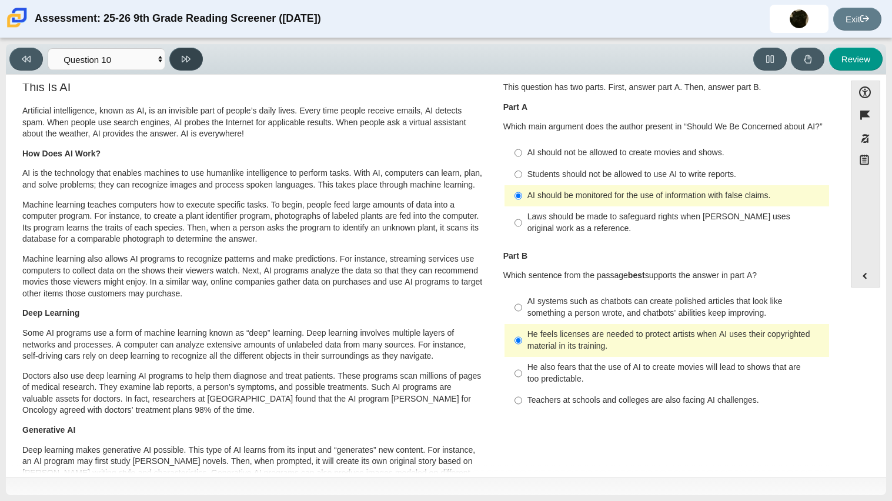
click at [183, 63] on button at bounding box center [186, 59] width 34 height 23
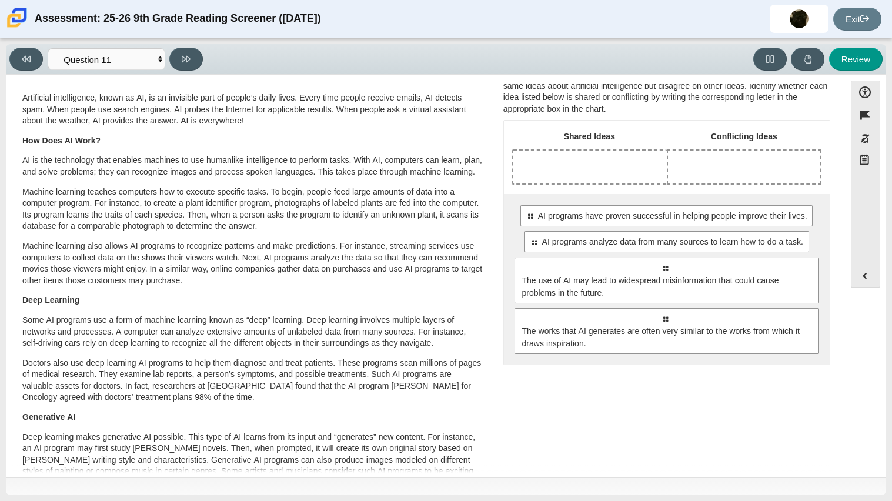
scroll to position [24, 0]
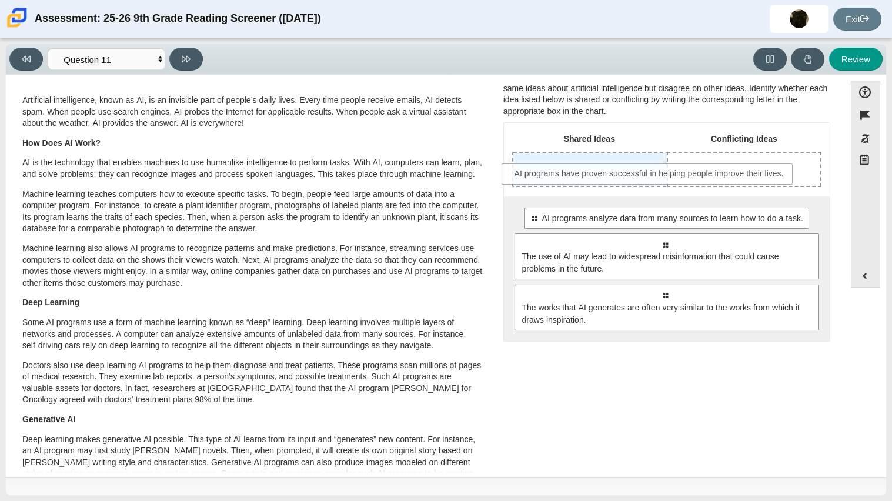
drag, startPoint x: 572, startPoint y: 217, endPoint x: 557, endPoint y: 173, distance: 46.5
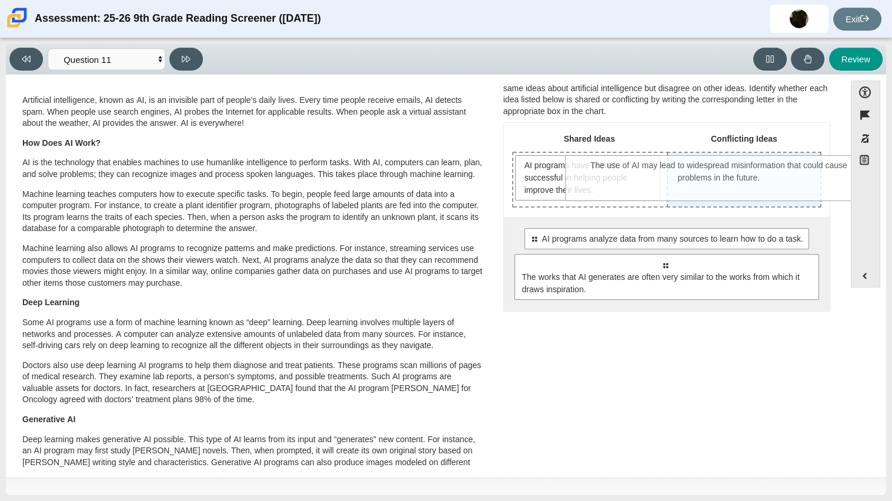
drag, startPoint x: 666, startPoint y: 292, endPoint x: 720, endPoint y: 193, distance: 112.1
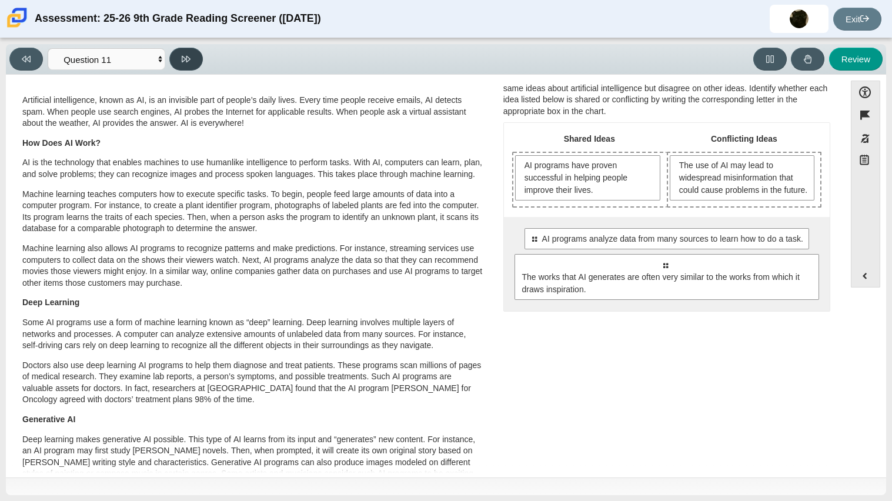
click at [185, 55] on icon at bounding box center [186, 59] width 9 height 9
select select "c3effed4-44ce-4a19-bd96-1787f34e9b4c"
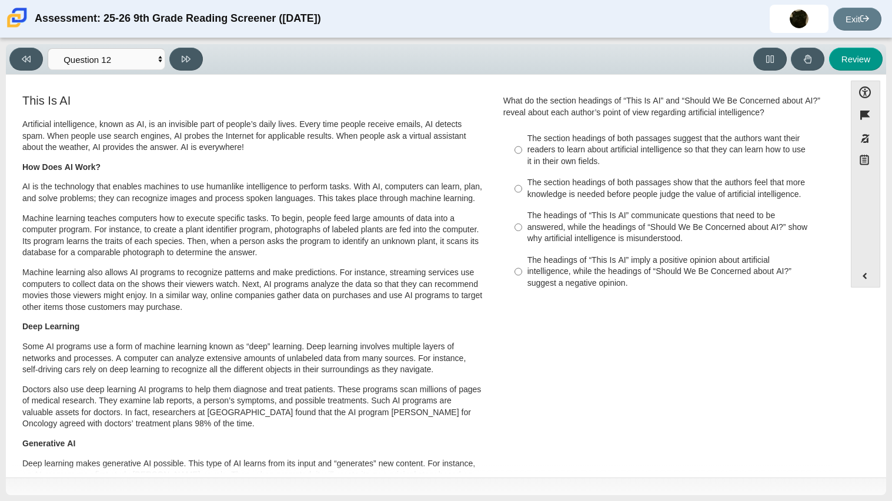
click at [671, 188] on div "The section headings of both passages show that the authors feel that more know…" at bounding box center [675, 188] width 297 height 23
click at [522, 188] on input "The section headings of both passages show that the authors feel that more know…" at bounding box center [518, 188] width 8 height 33
radio input "true"
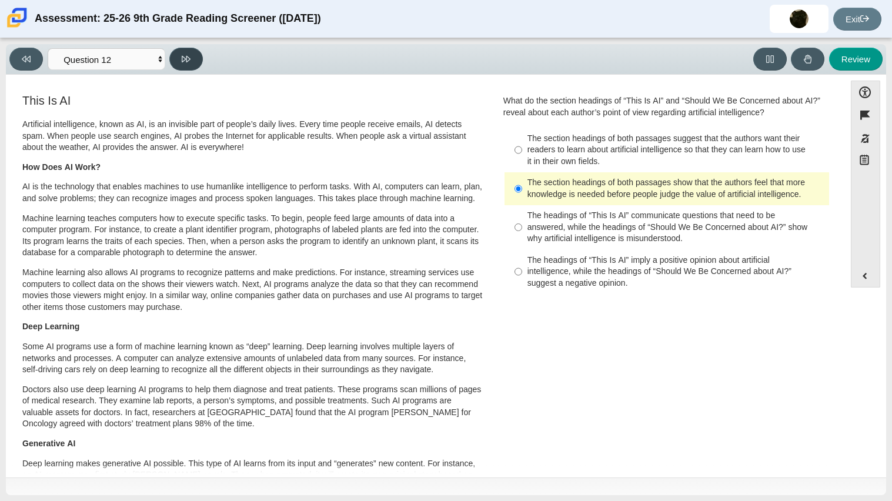
click at [186, 63] on button at bounding box center [186, 59] width 34 height 23
select select "review"
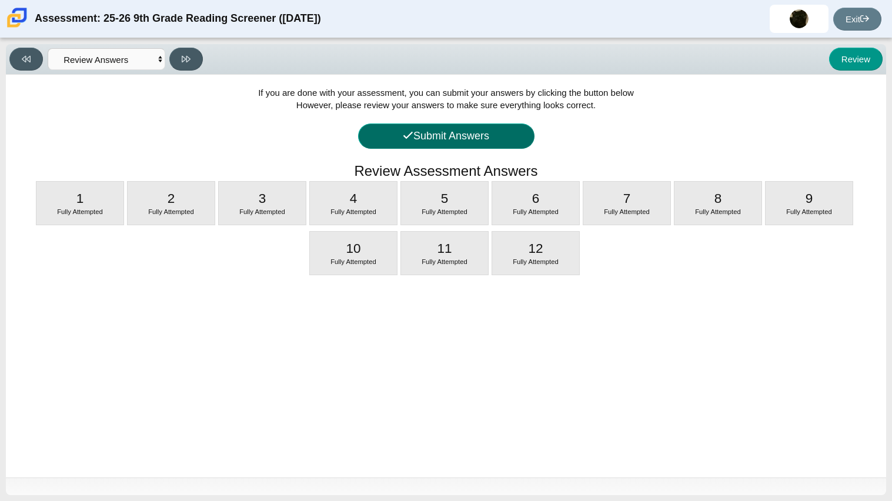
click at [414, 128] on button "Submit Answers" at bounding box center [446, 135] width 176 height 25
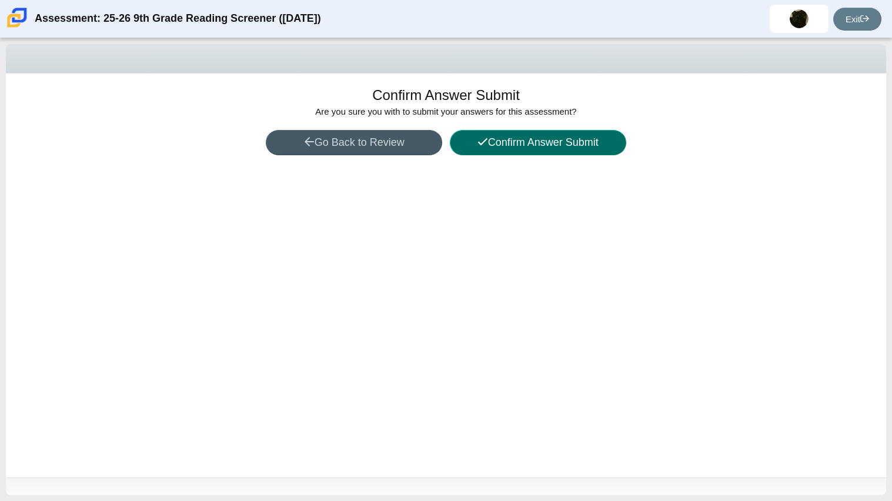
click at [576, 142] on button "Confirm Answer Submit" at bounding box center [538, 142] width 176 height 25
